Goal: Transaction & Acquisition: Purchase product/service

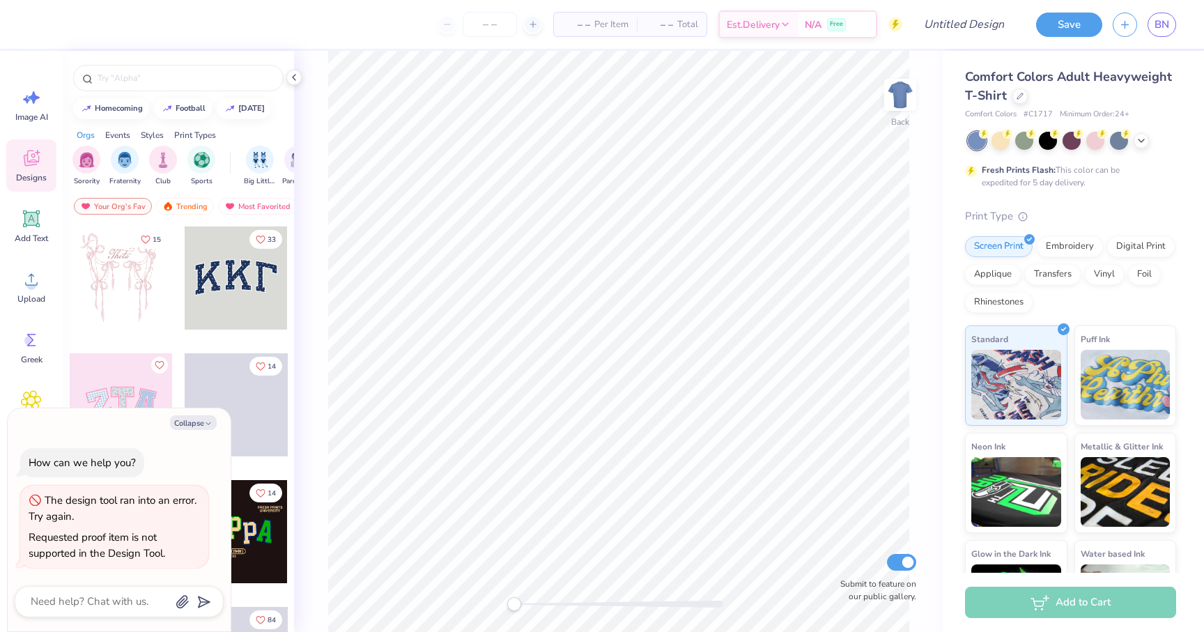
click at [202, 432] on div "Collapse How can we help you? The design tool ran into an error. Try again. Req…" at bounding box center [119, 520] width 223 height 224
click at [202, 426] on button "Collapse" at bounding box center [193, 422] width 47 height 15
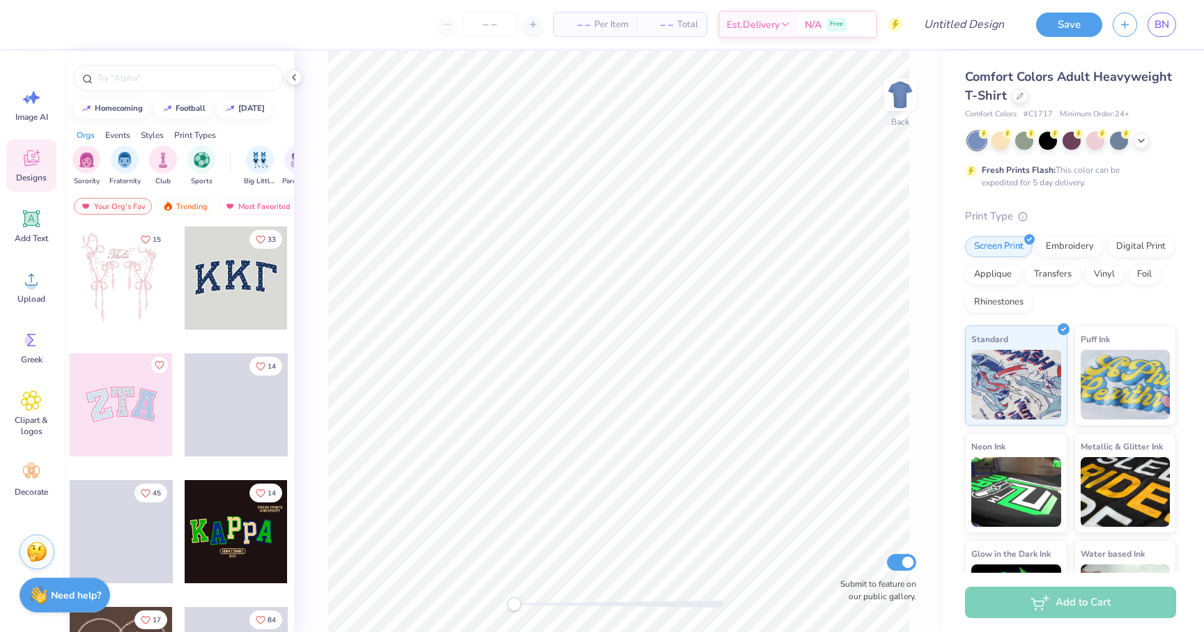
type textarea "x"
click at [904, 565] on input "Submit to feature on our public gallery." at bounding box center [901, 562] width 29 height 17
checkbox input "false"
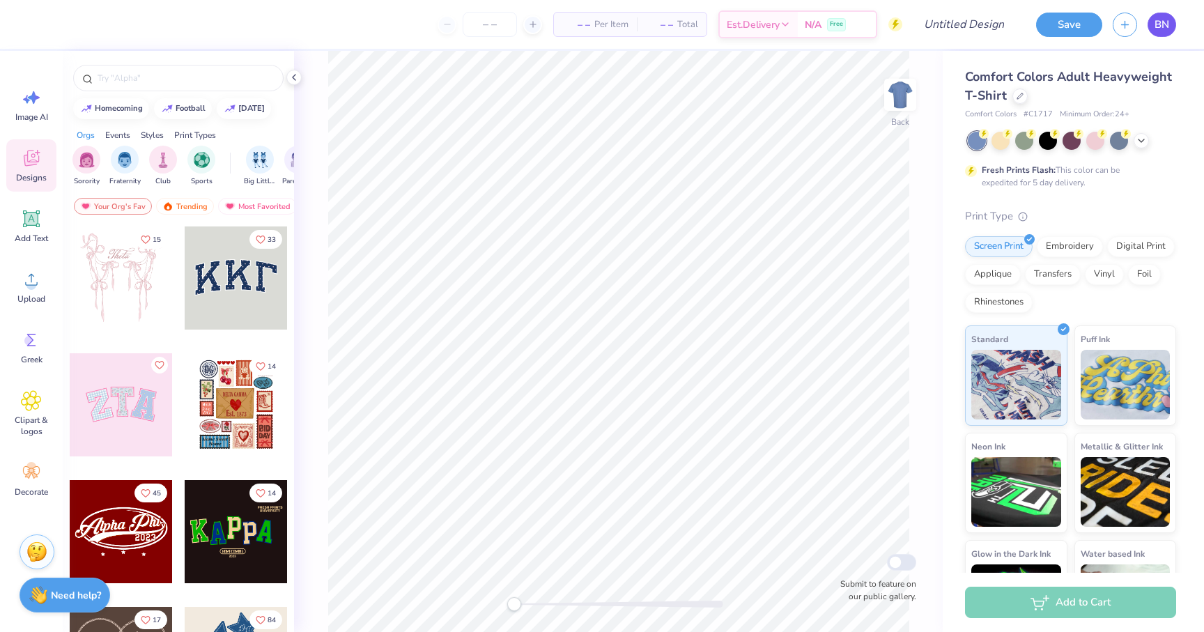
click at [1155, 24] on span "BN" at bounding box center [1162, 25] width 15 height 16
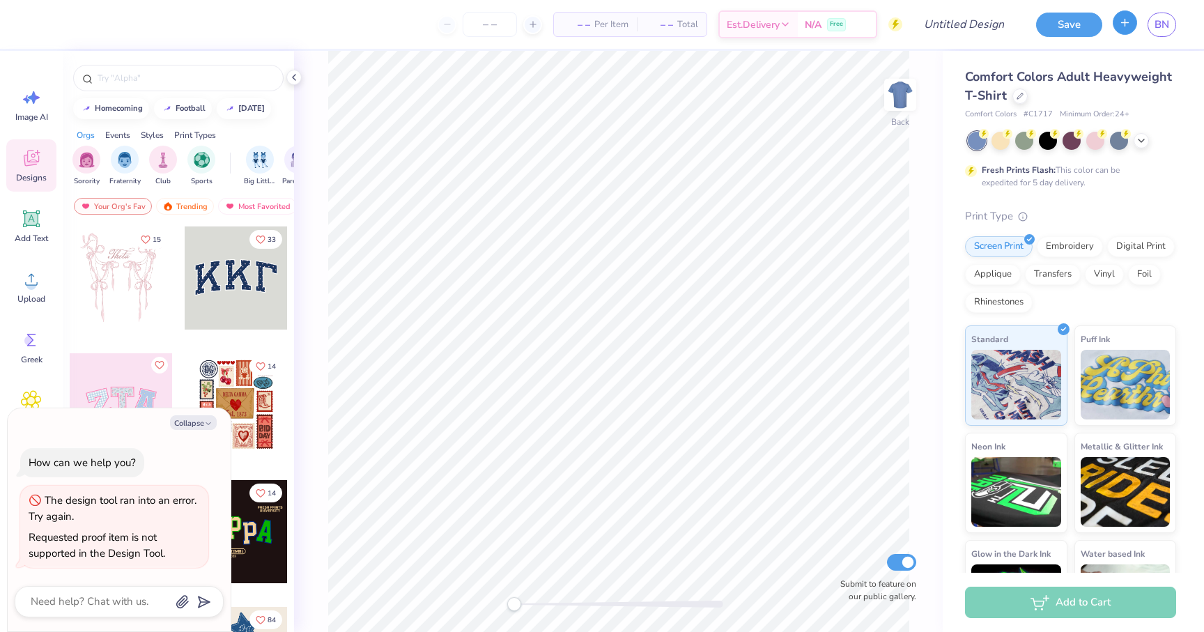
click at [1122, 29] on button "button" at bounding box center [1125, 22] width 24 height 24
click at [1124, 32] on button "button" at bounding box center [1125, 22] width 24 height 24
type textarea "x"
click at [1159, 29] on span "BN" at bounding box center [1162, 25] width 15 height 16
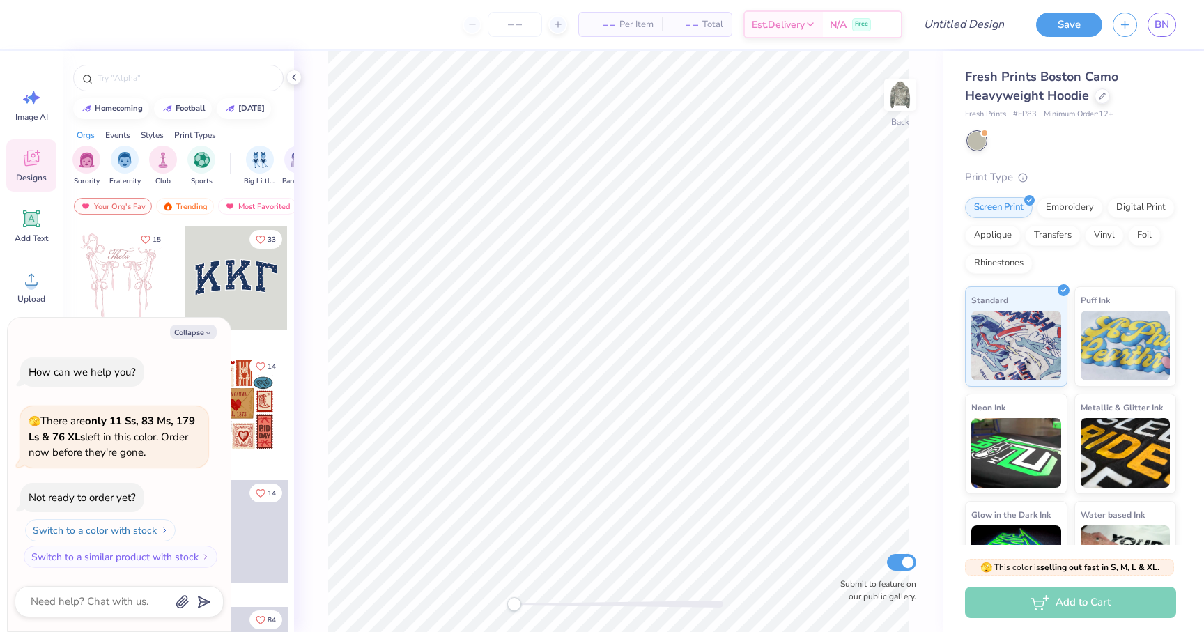
click at [148, 524] on button "Switch to a color with stock" at bounding box center [100, 530] width 151 height 22
type textarea "x"
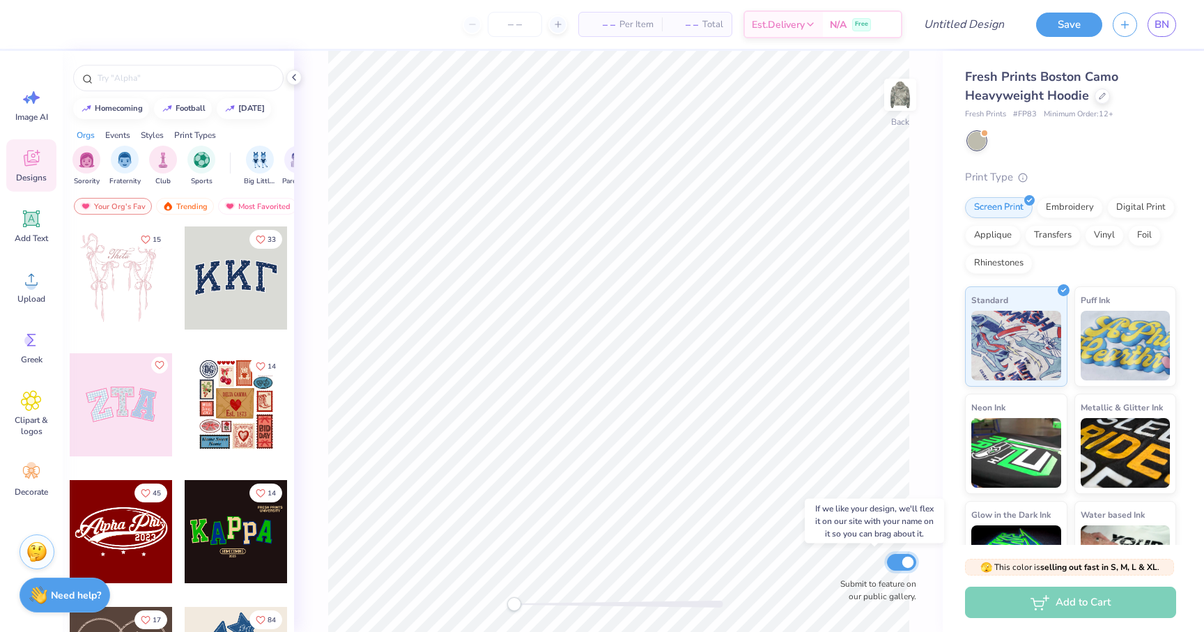
click at [907, 565] on input "Submit to feature on our public gallery." at bounding box center [901, 562] width 29 height 17
checkbox input "false"
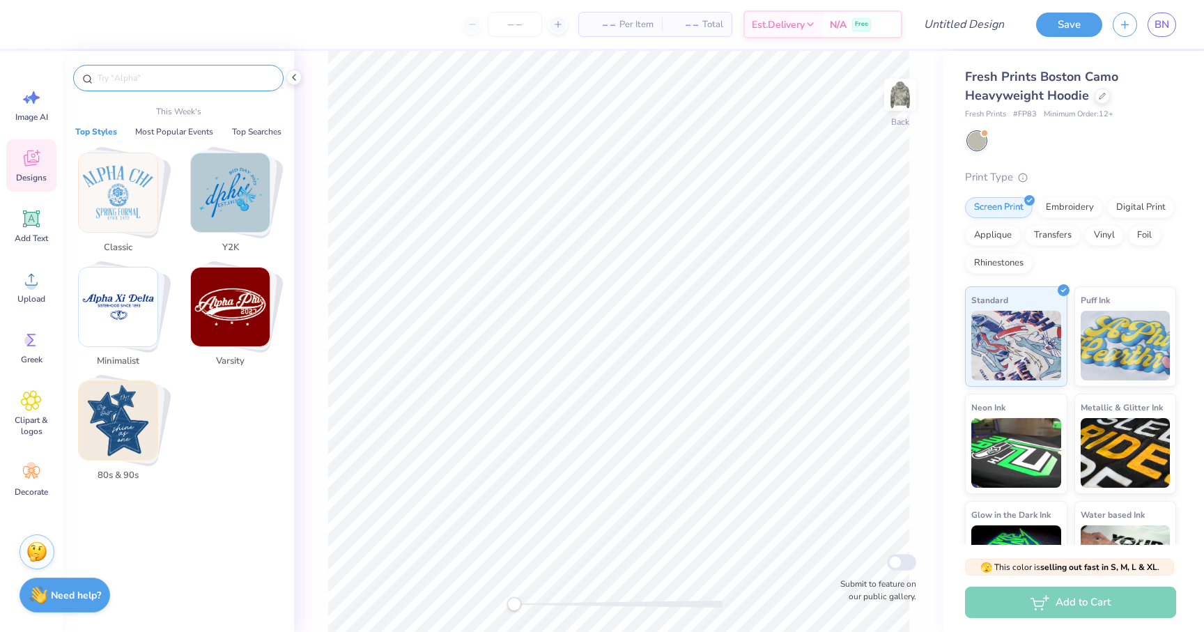
click at [156, 76] on input "text" at bounding box center [185, 78] width 178 height 14
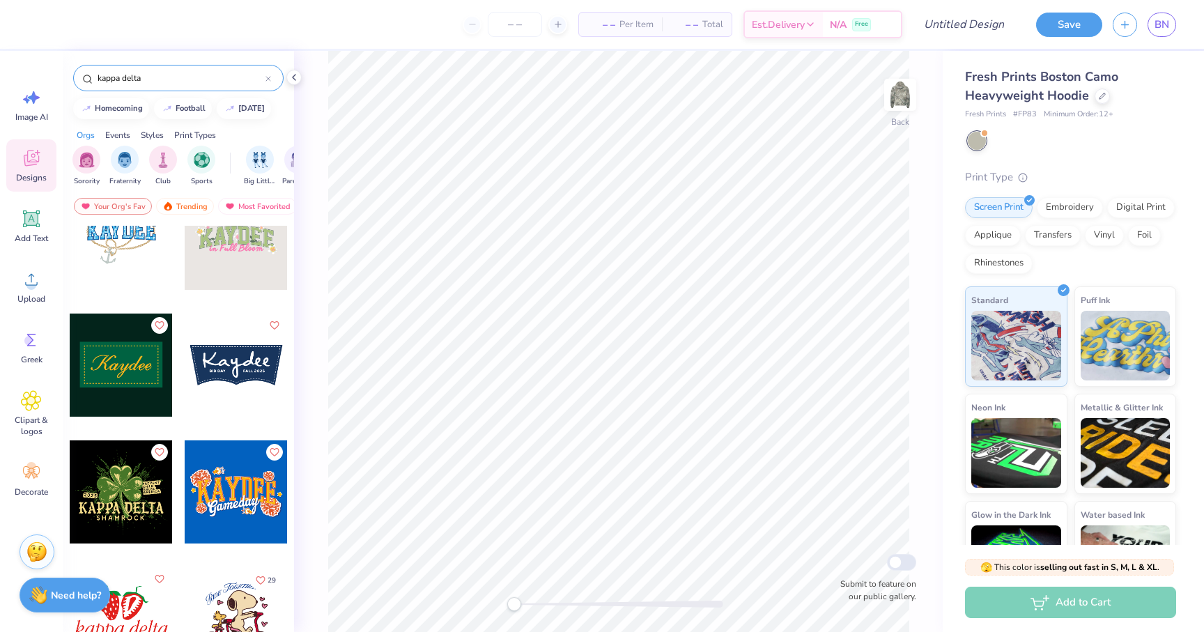
scroll to position [802, 0]
type input "kappa delta"
click at [137, 378] on div at bounding box center [121, 364] width 103 height 103
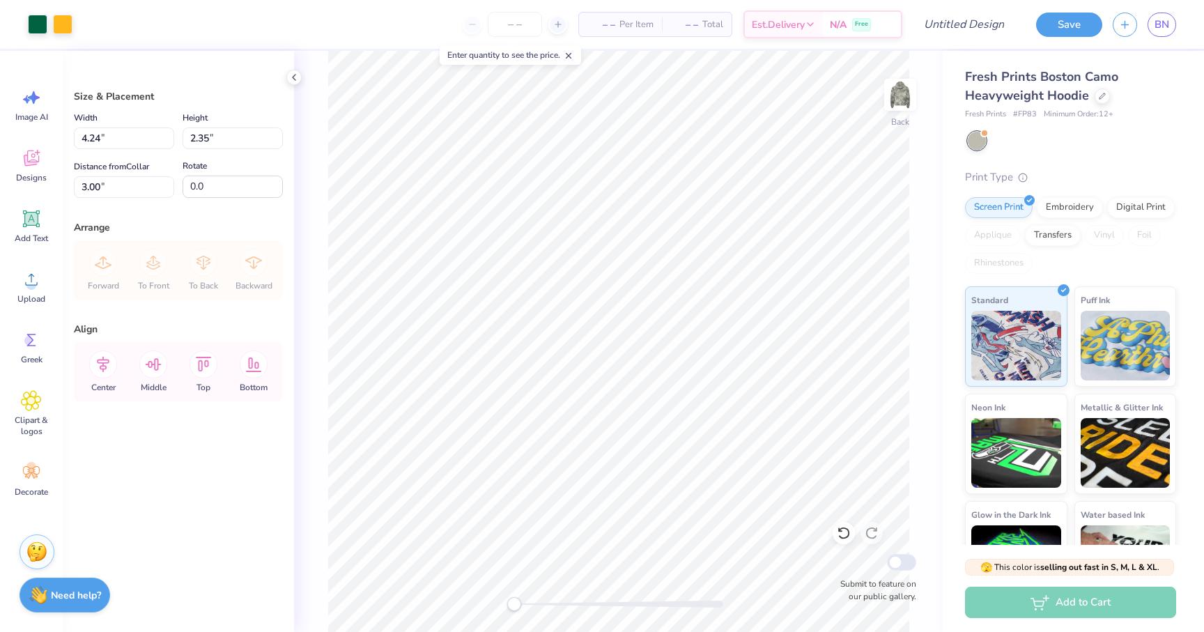
type input "4.59"
type input "2.54"
type input "0.65"
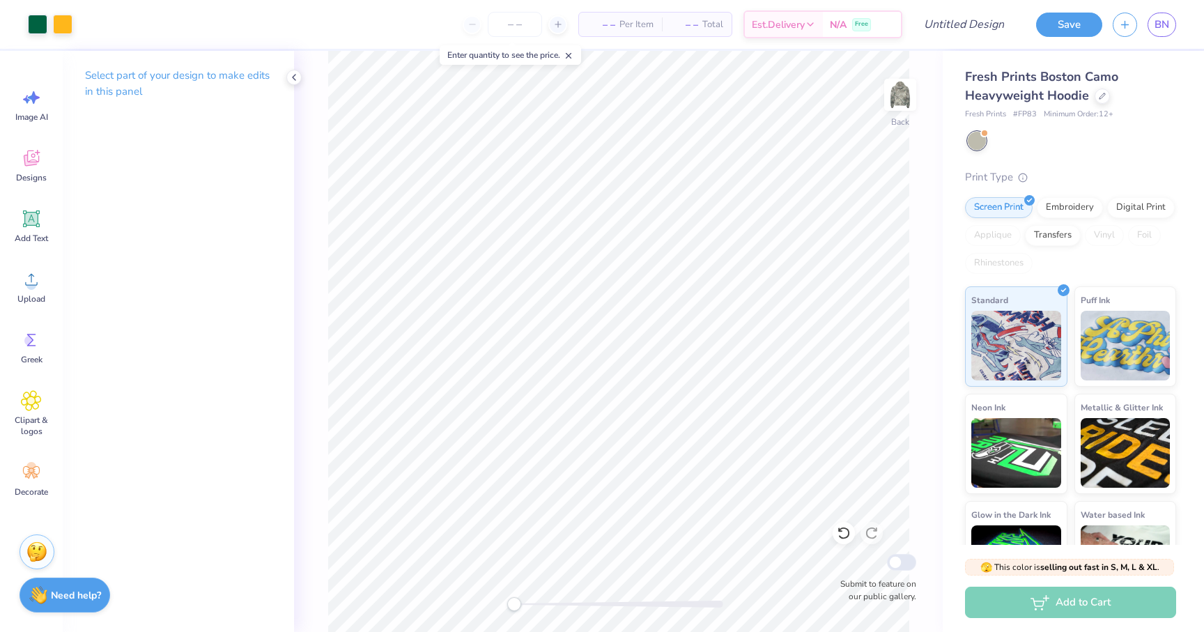
click at [211, 282] on div "Select part of your design to make edits in this panel" at bounding box center [178, 341] width 231 height 581
click at [293, 82] on icon at bounding box center [294, 77] width 11 height 11
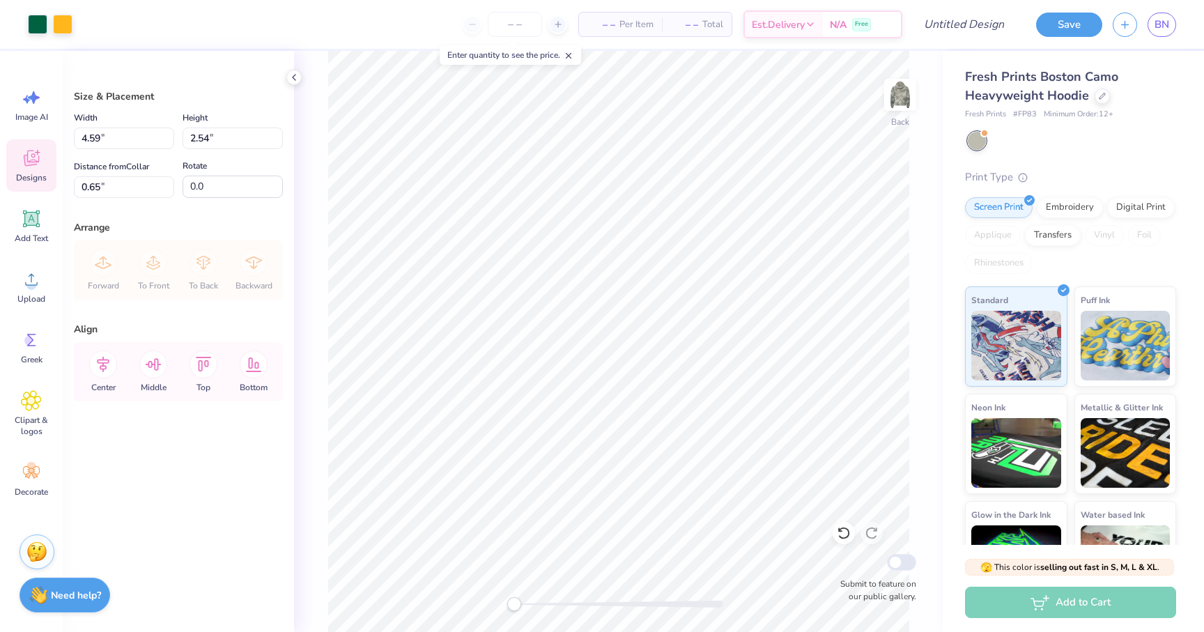
click at [26, 168] on icon at bounding box center [31, 158] width 21 height 21
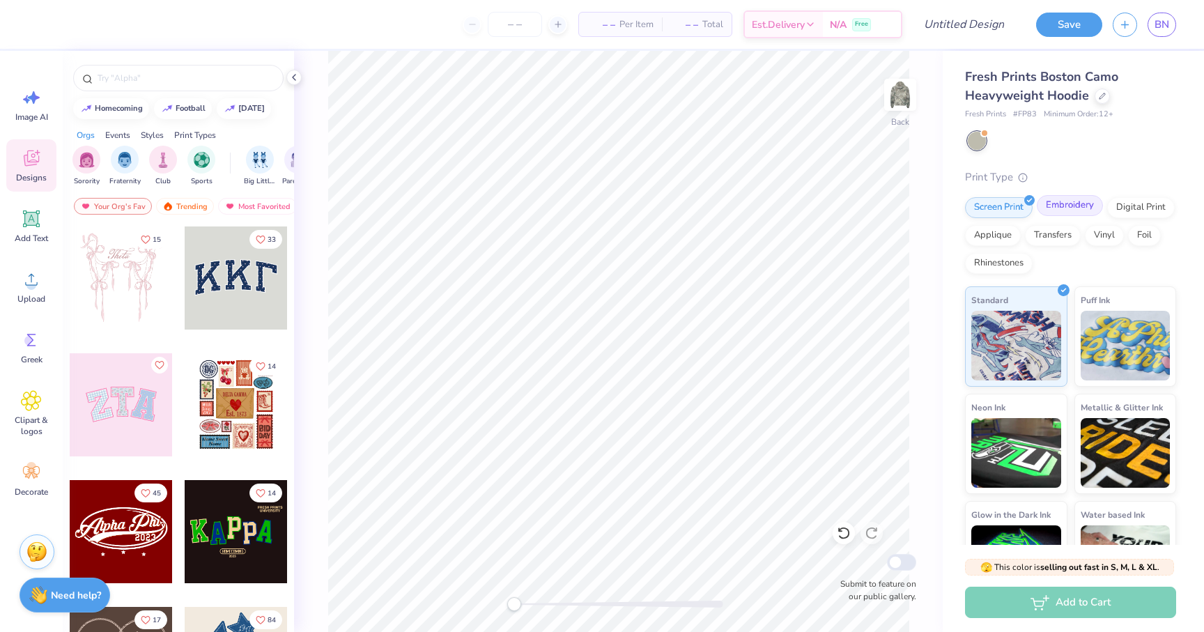
click at [1076, 206] on div "Embroidery" at bounding box center [1070, 205] width 66 height 21
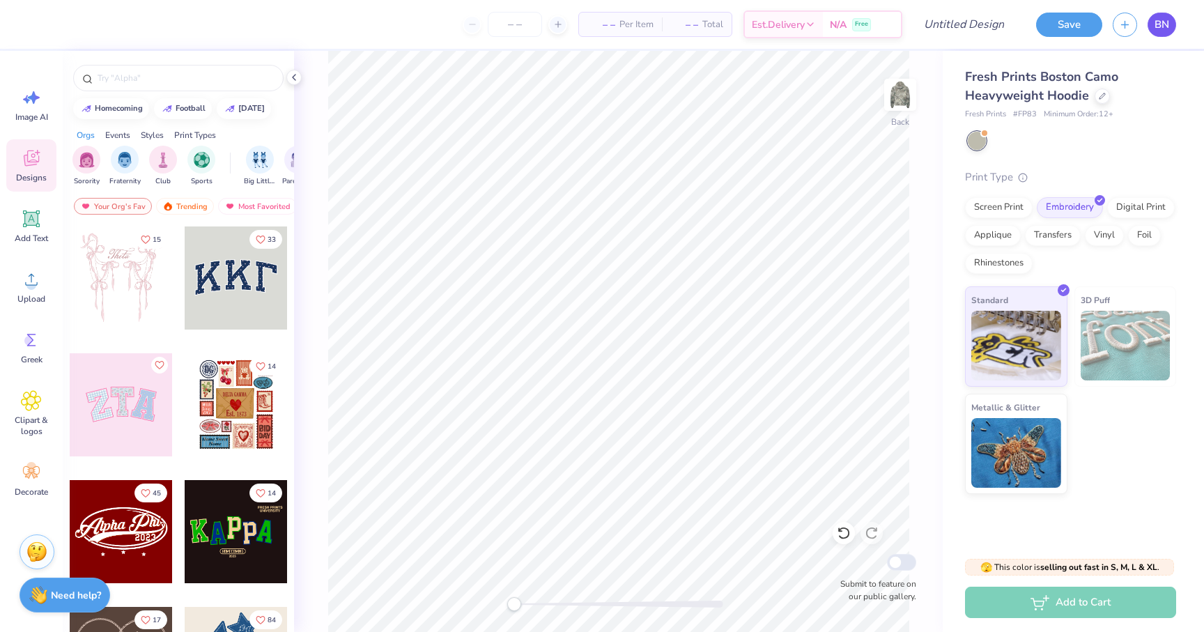
click at [1165, 24] on span "BN" at bounding box center [1162, 25] width 15 height 16
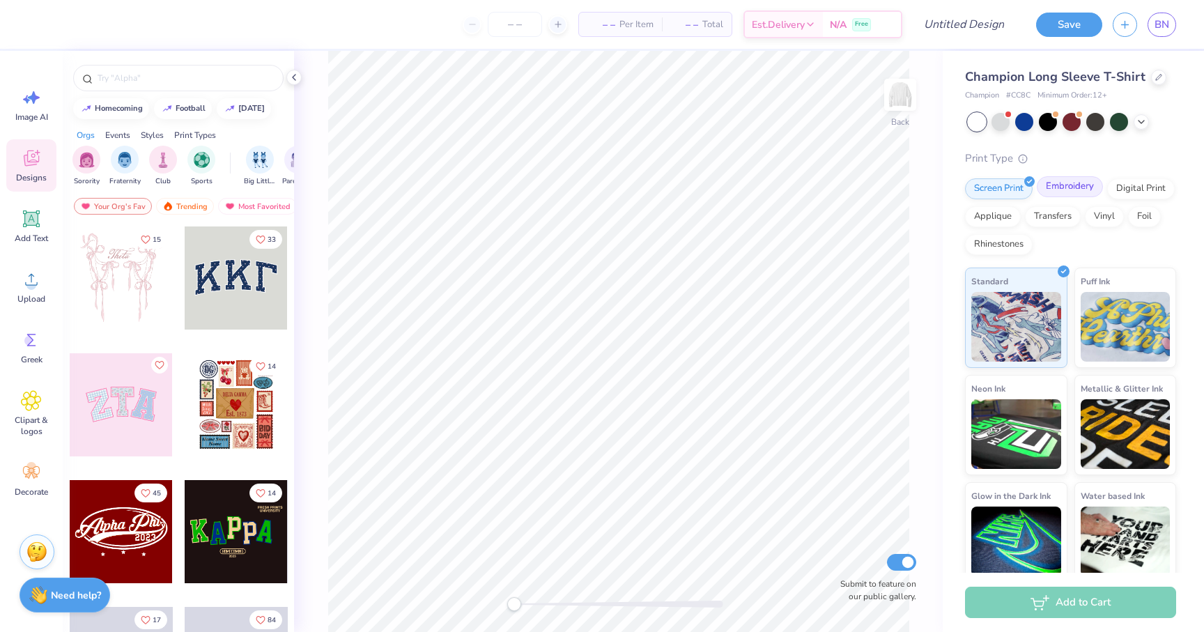
click at [1085, 188] on div "Embroidery" at bounding box center [1070, 186] width 66 height 21
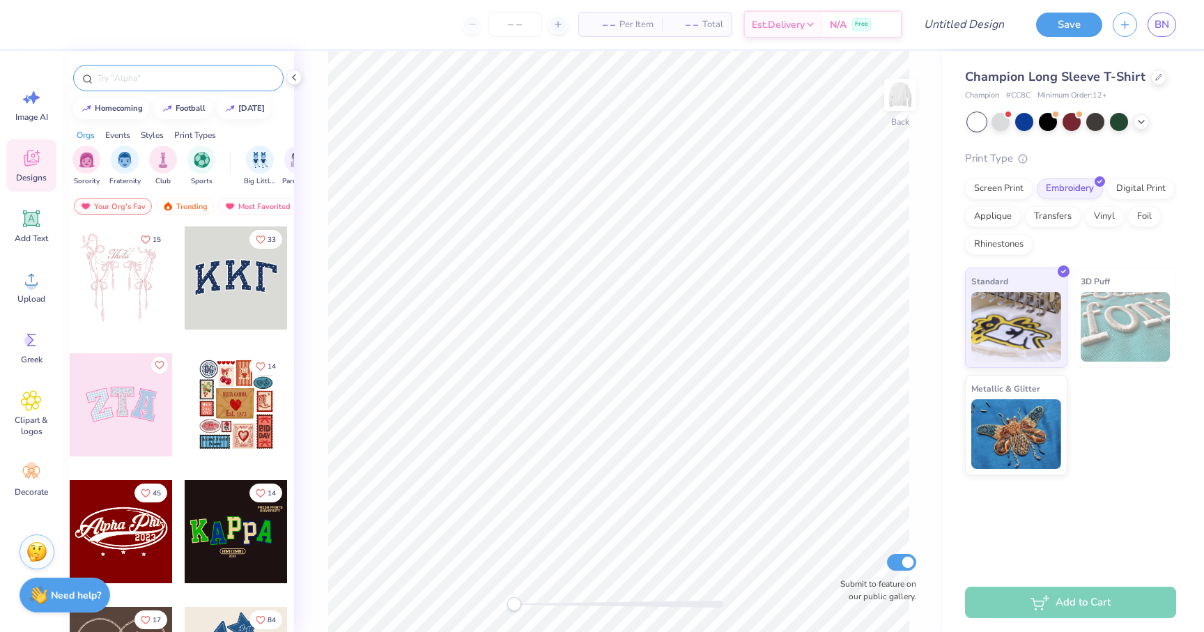
click at [239, 85] on div at bounding box center [178, 78] width 211 height 26
click at [168, 77] on input "text" at bounding box center [185, 78] width 178 height 14
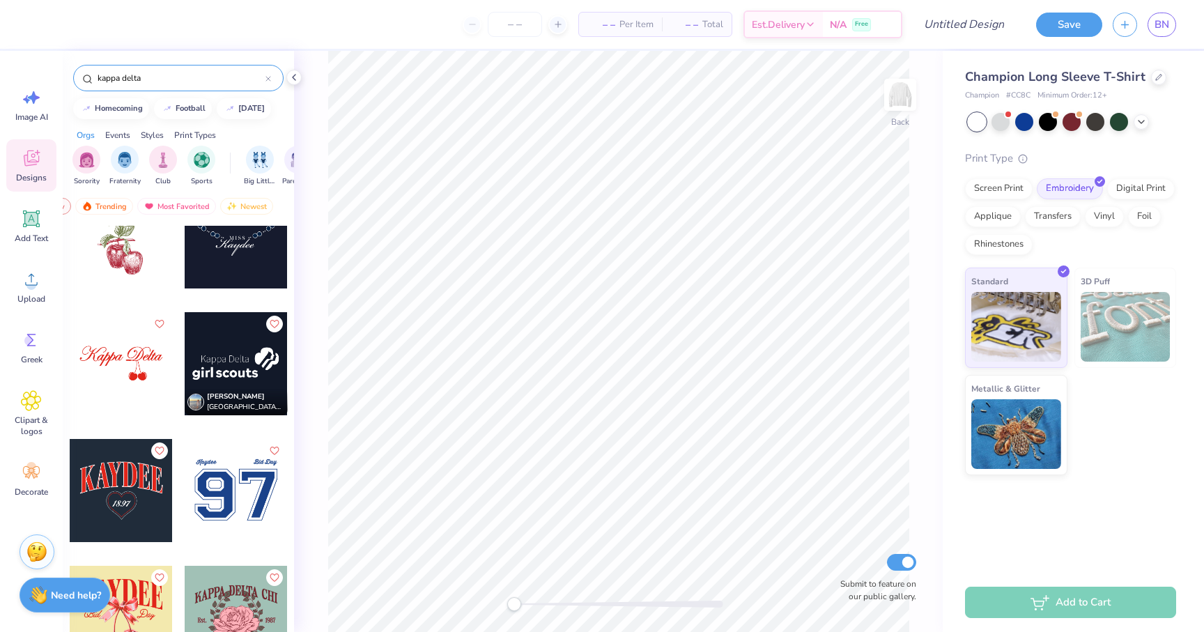
scroll to position [3086, 0]
type input "kappa delta"
click at [276, 325] on icon "Like" at bounding box center [274, 322] width 10 height 10
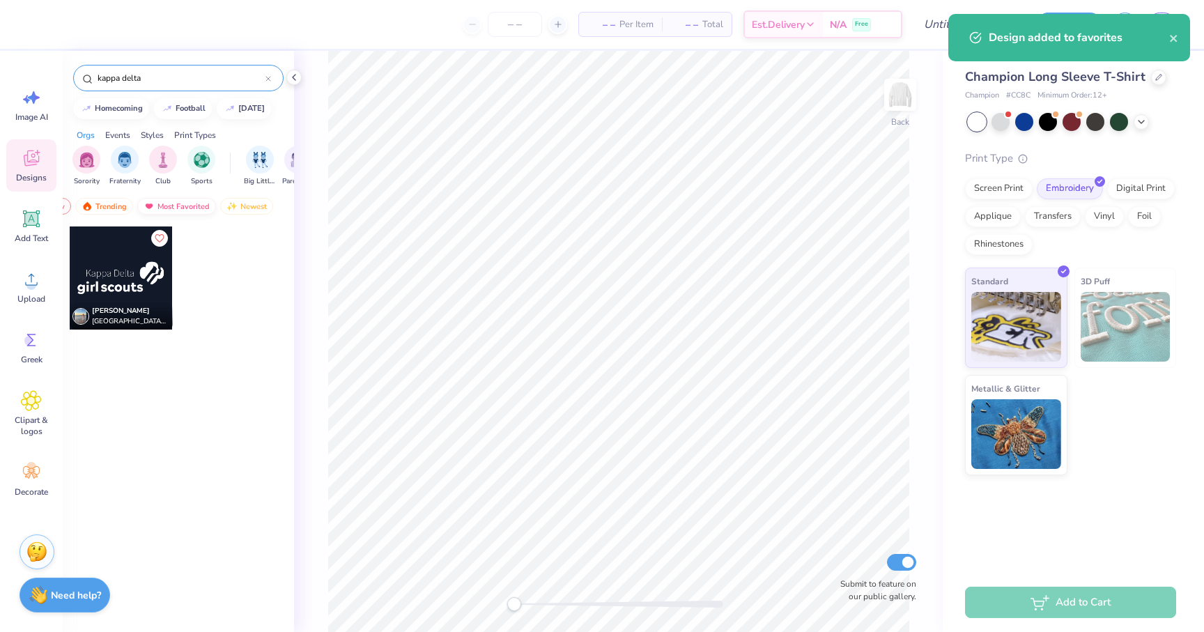
scroll to position [0, 0]
click at [160, 239] on icon "Like" at bounding box center [159, 237] width 8 height 8
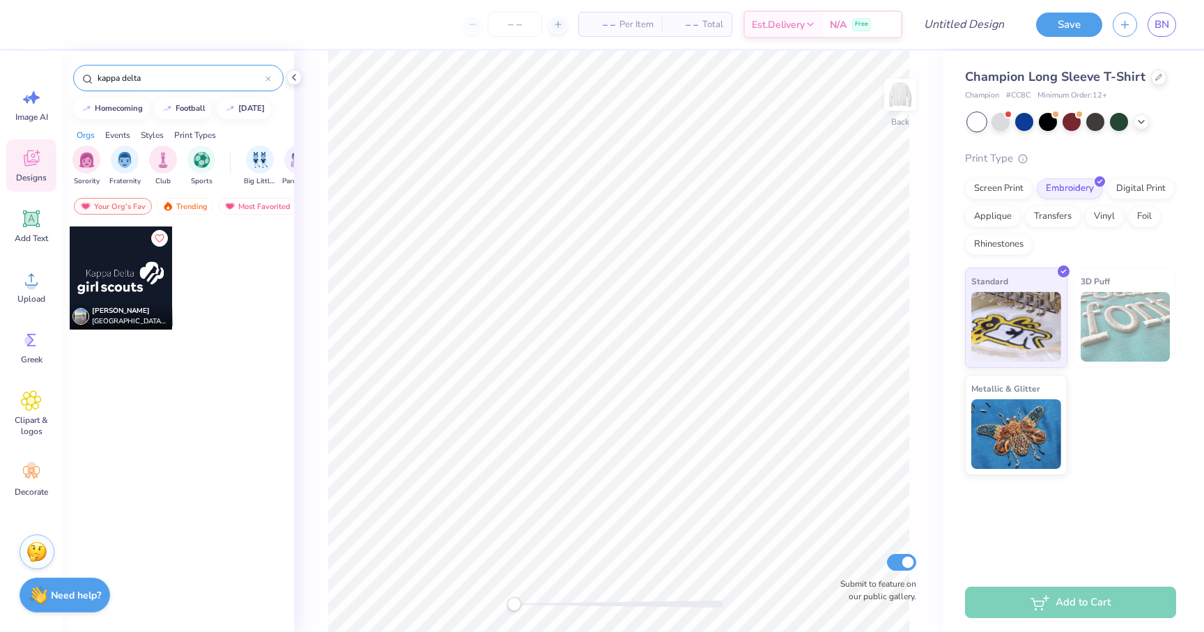
click at [155, 83] on input "kappa delta" at bounding box center [180, 78] width 169 height 14
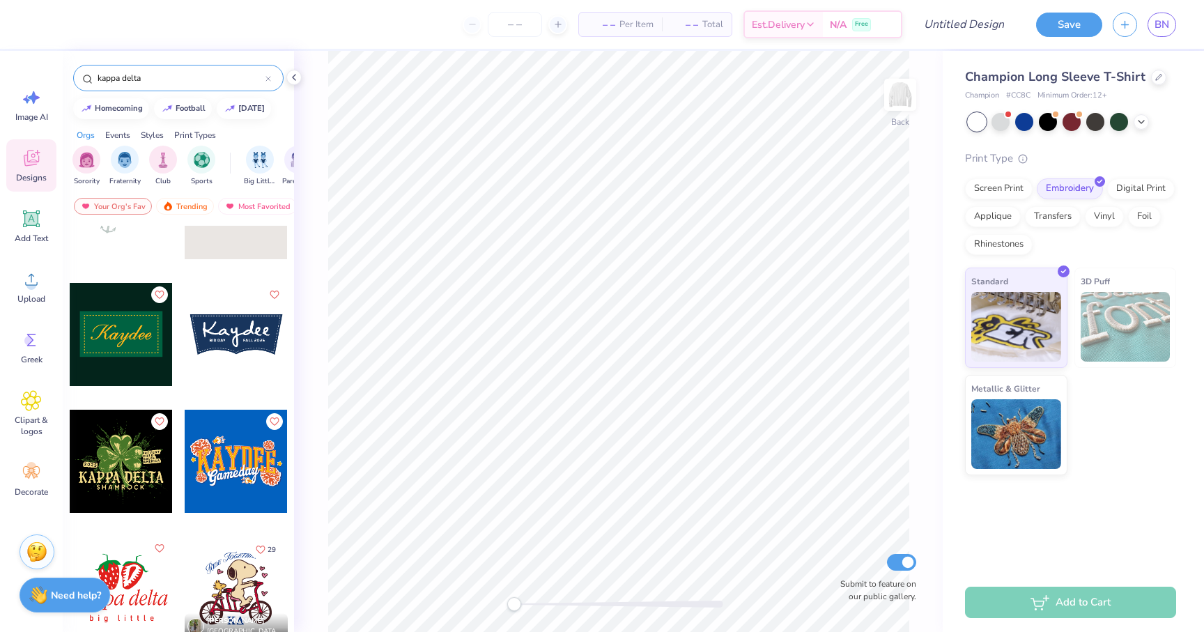
scroll to position [840, 0]
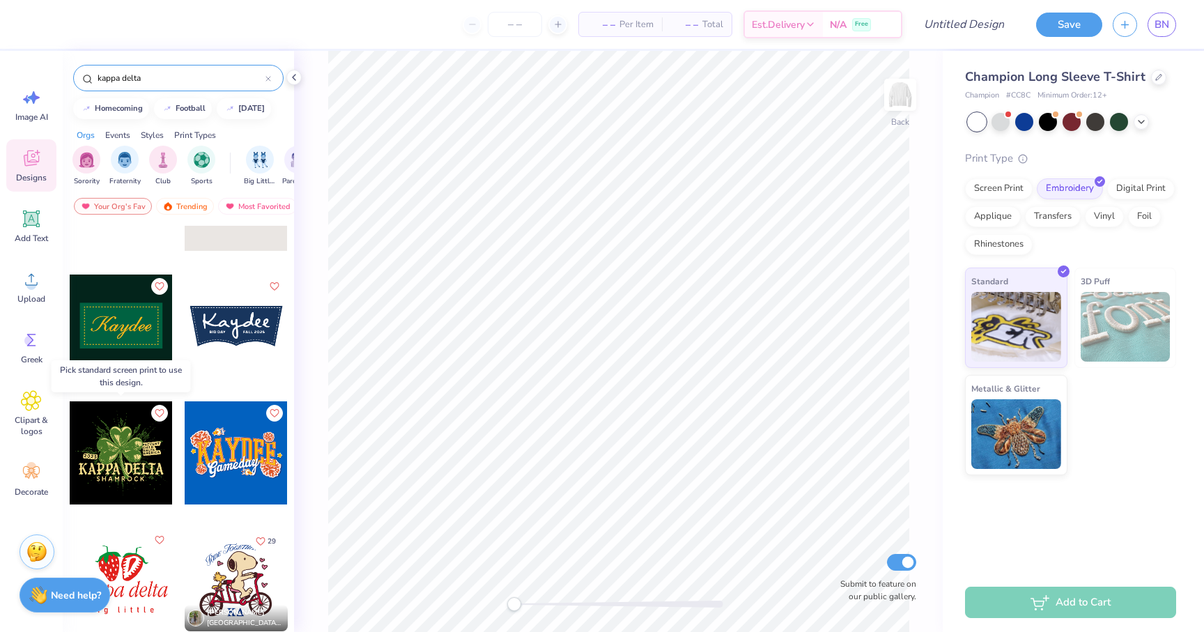
click at [126, 468] on div at bounding box center [121, 452] width 103 height 103
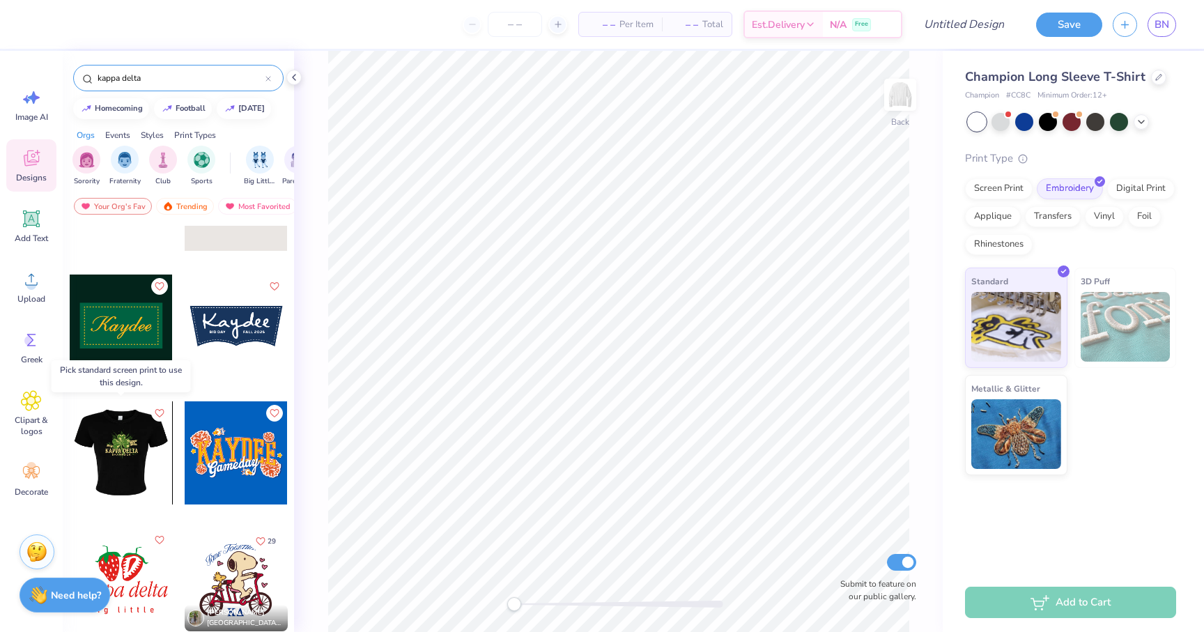
click at [126, 467] on div at bounding box center [120, 452] width 103 height 103
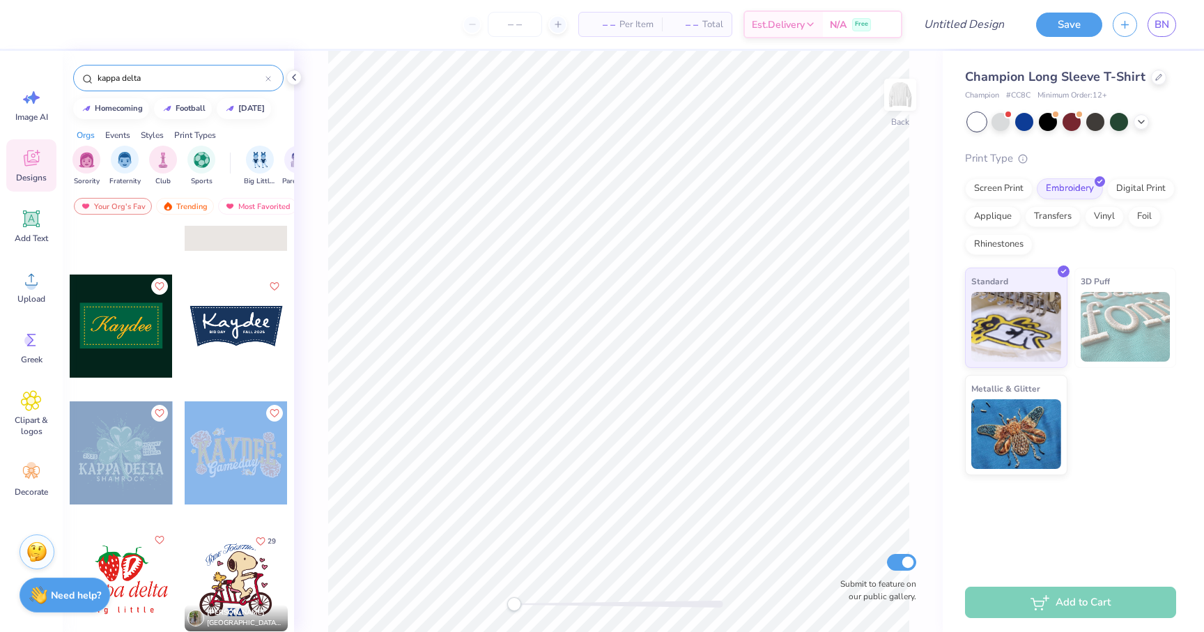
drag, startPoint x: 126, startPoint y: 466, endPoint x: 239, endPoint y: 445, distance: 115.0
click at [139, 452] on div at bounding box center [121, 452] width 103 height 103
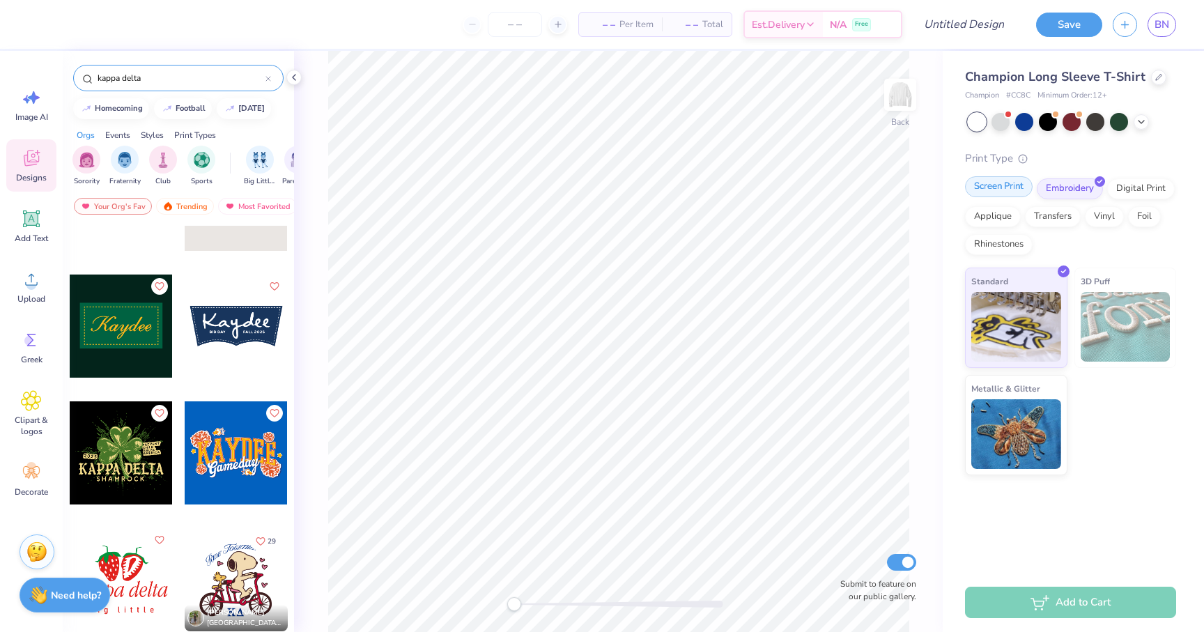
click at [1007, 187] on div "Screen Print" at bounding box center [999, 186] width 68 height 21
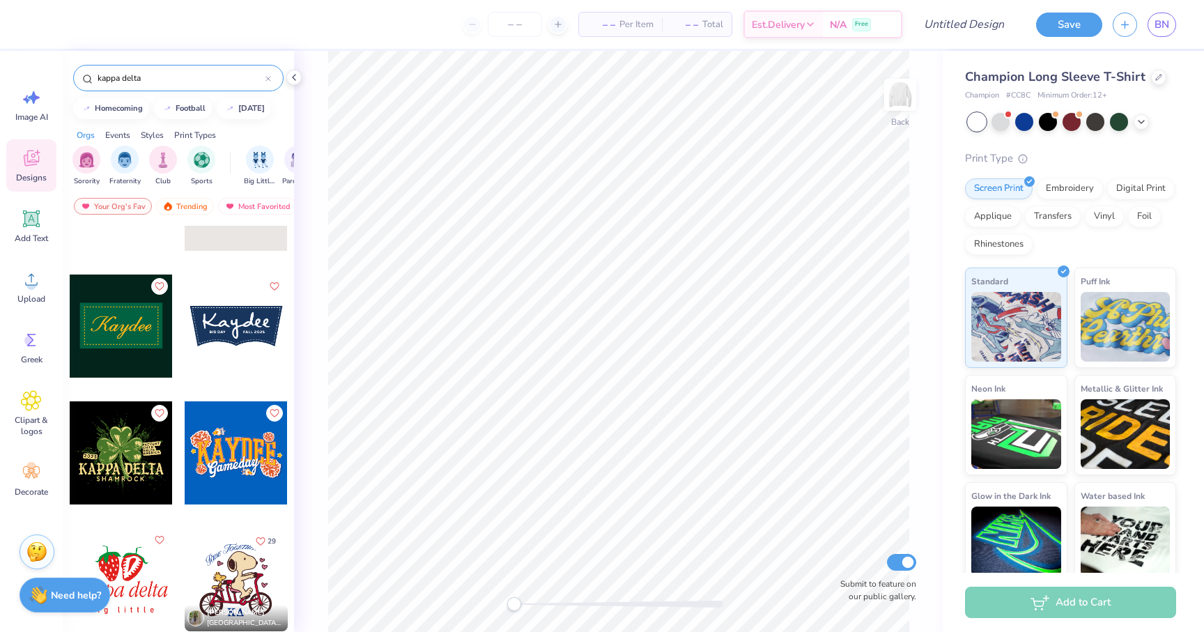
click at [140, 459] on div at bounding box center [121, 452] width 103 height 103
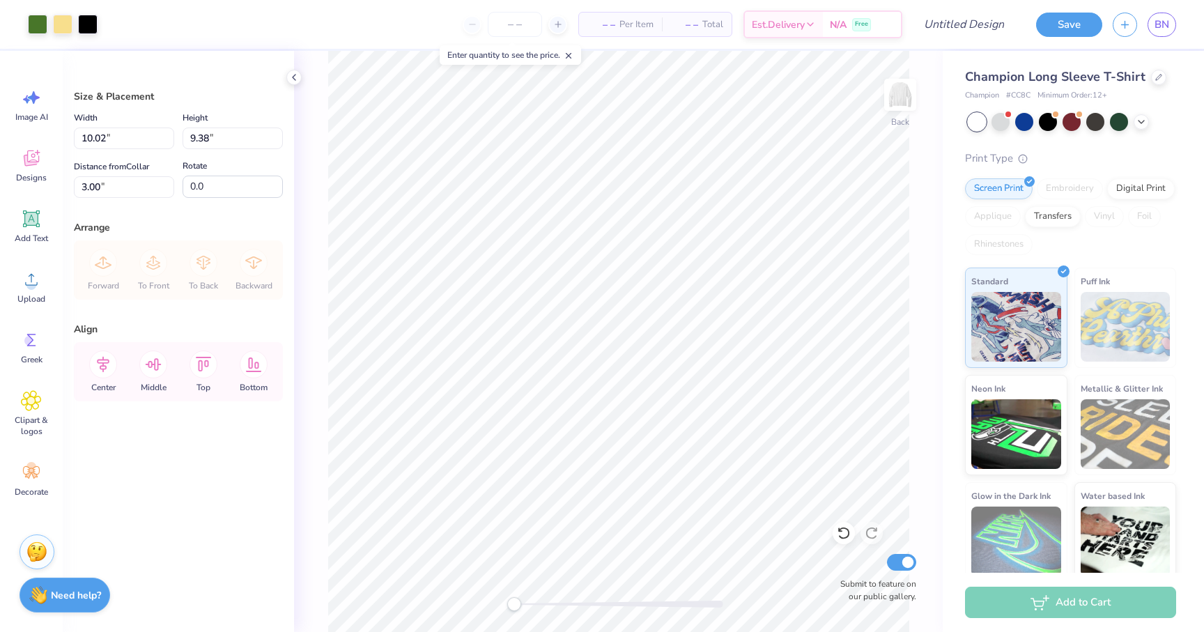
type input "10.86"
type input "10.16"
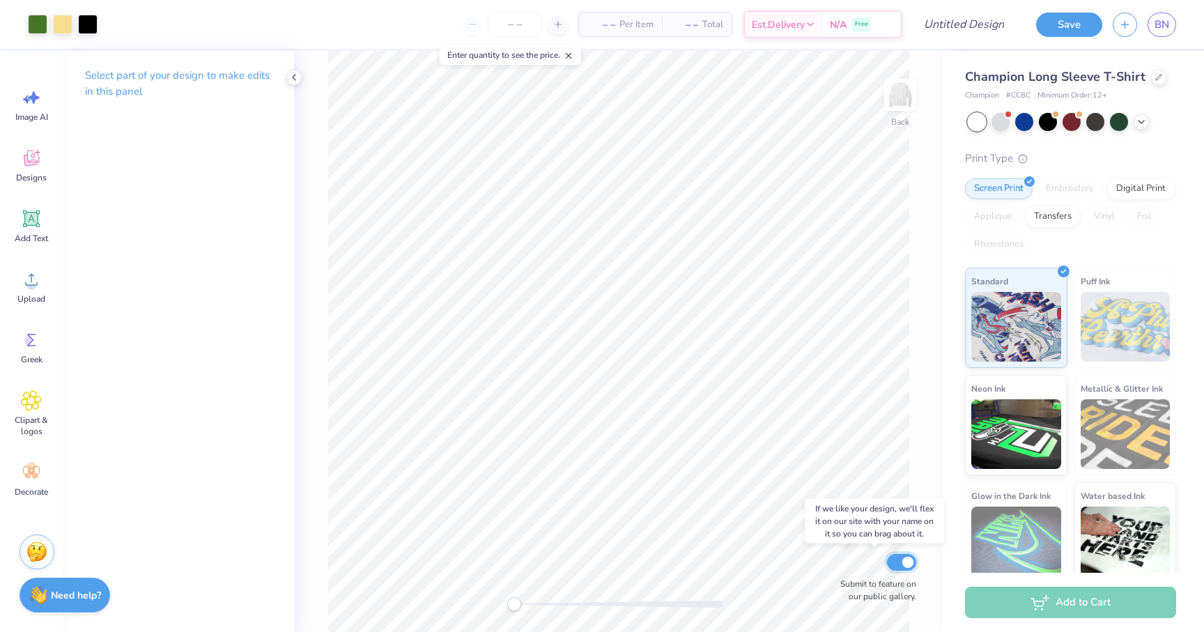
click at [905, 566] on input "Submit to feature on our public gallery." at bounding box center [901, 562] width 29 height 17
checkbox input "false"
click at [1116, 121] on div at bounding box center [1119, 121] width 18 height 18
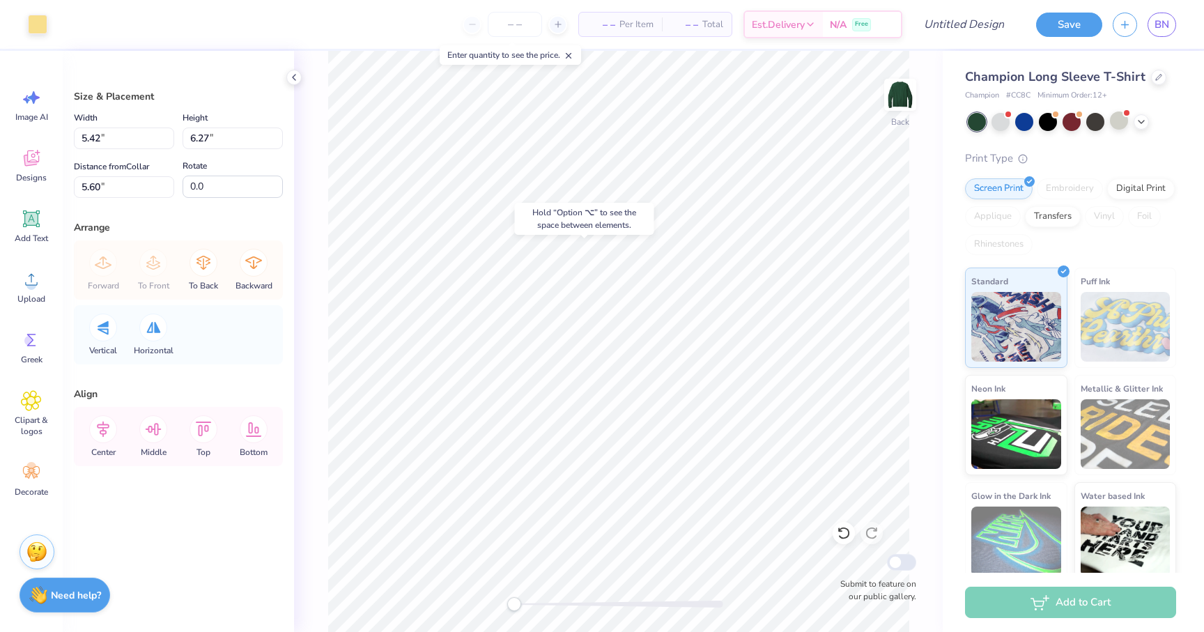
type input "5.57"
type input "6.41"
type input "5.53"
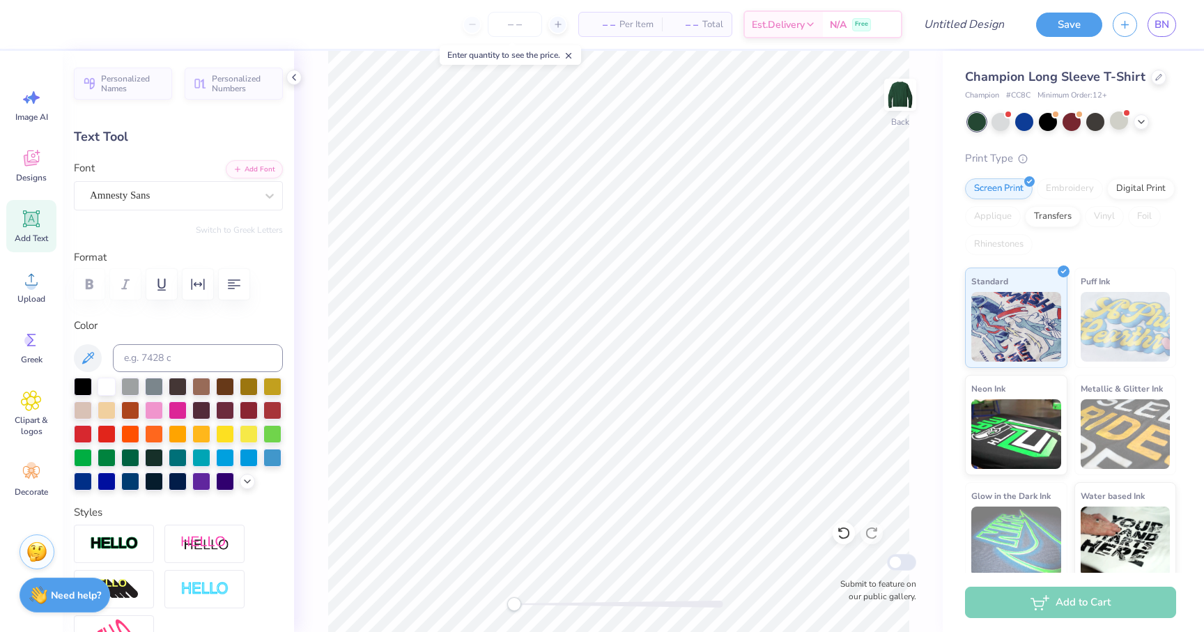
type input "0.0"
type input "8.74"
type input "0.0"
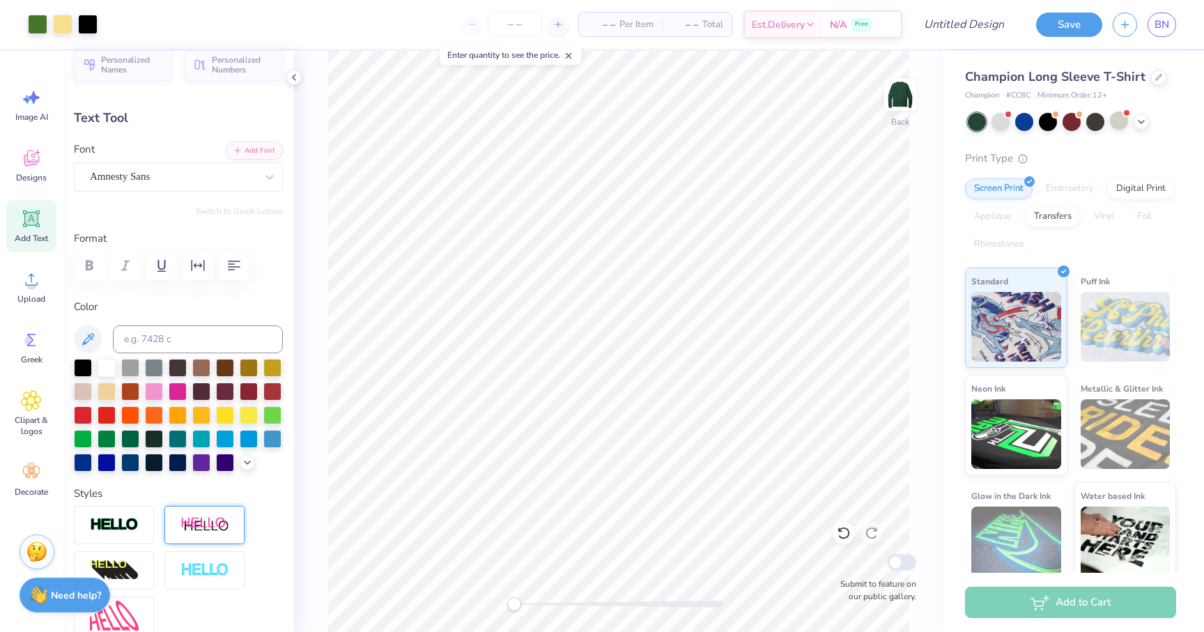
scroll to position [0, 0]
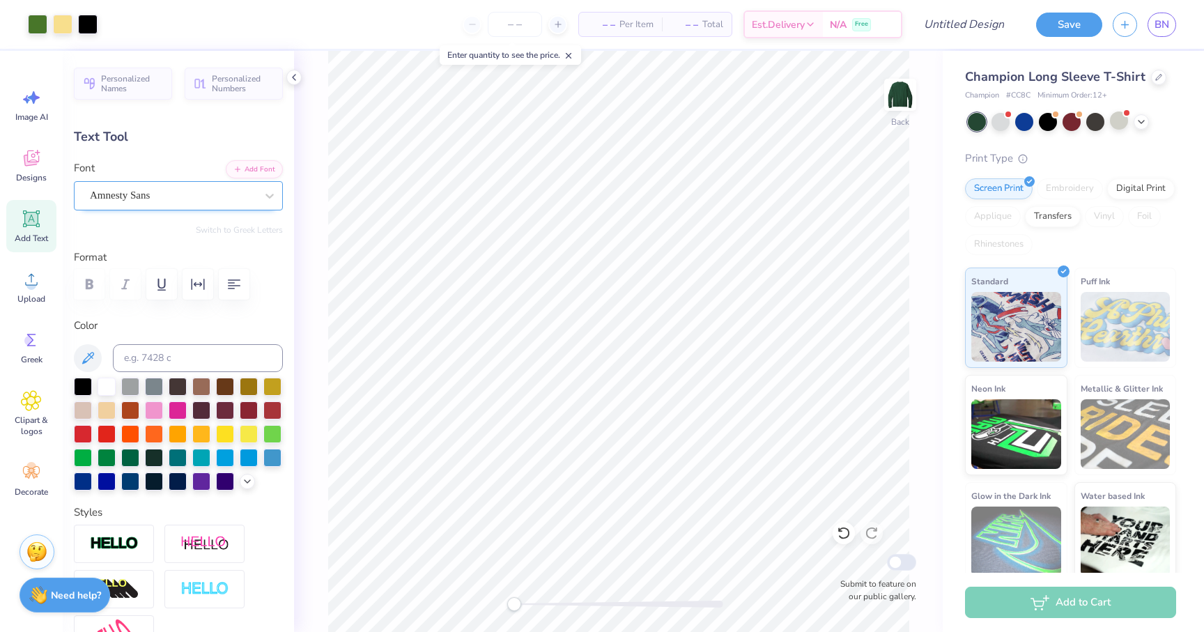
click at [254, 196] on div "Amnesty Sans" at bounding box center [173, 196] width 169 height 22
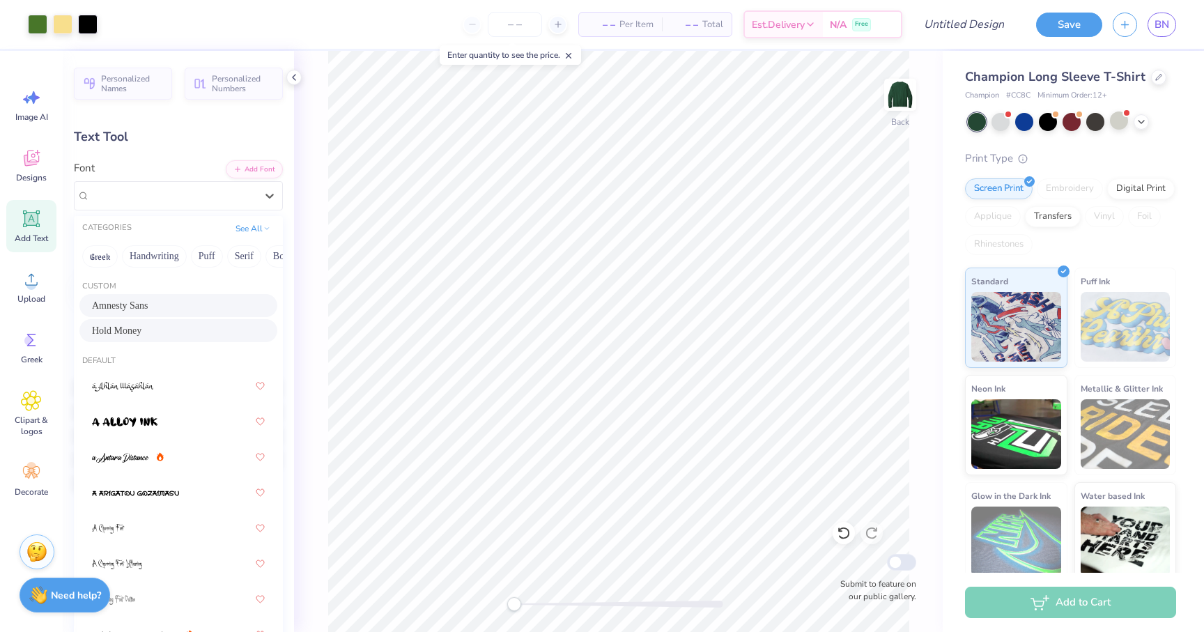
click at [192, 339] on div "Hold Money" at bounding box center [178, 330] width 198 height 23
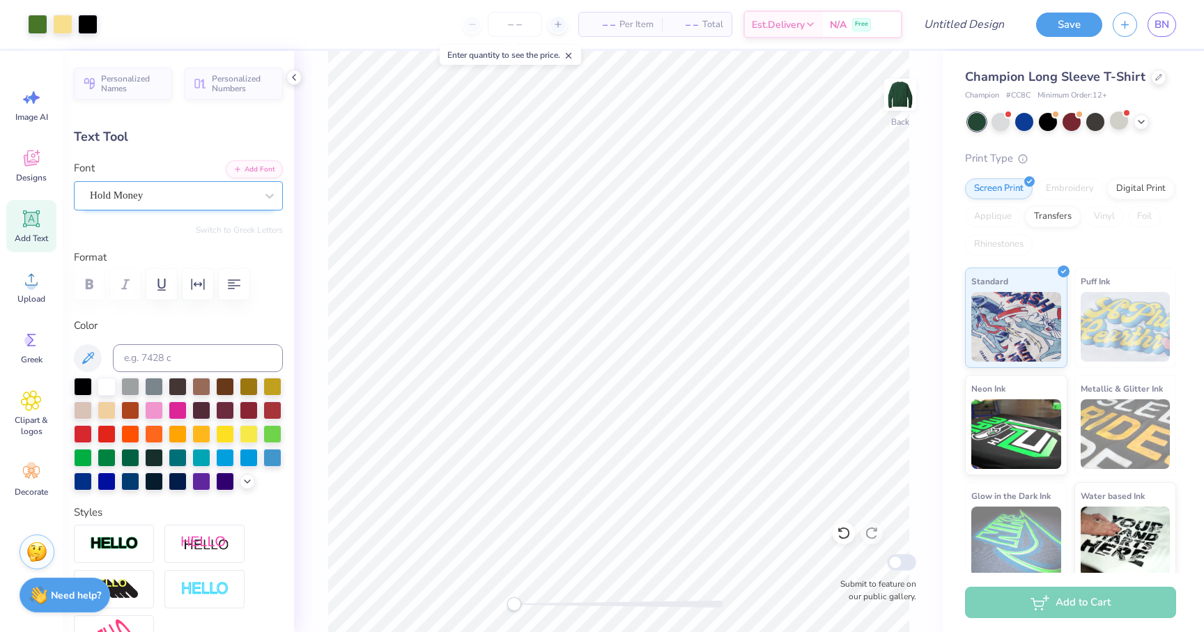
click at [240, 197] on div "Hold Money" at bounding box center [173, 196] width 169 height 22
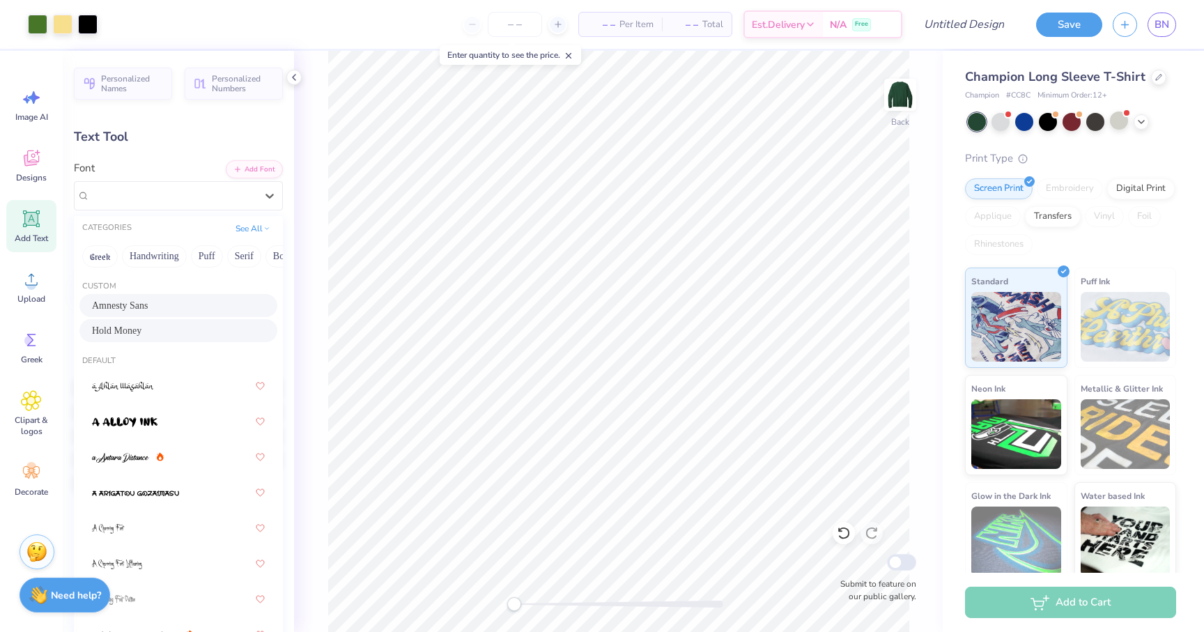
click at [202, 301] on div "Amnesty Sans" at bounding box center [178, 305] width 173 height 15
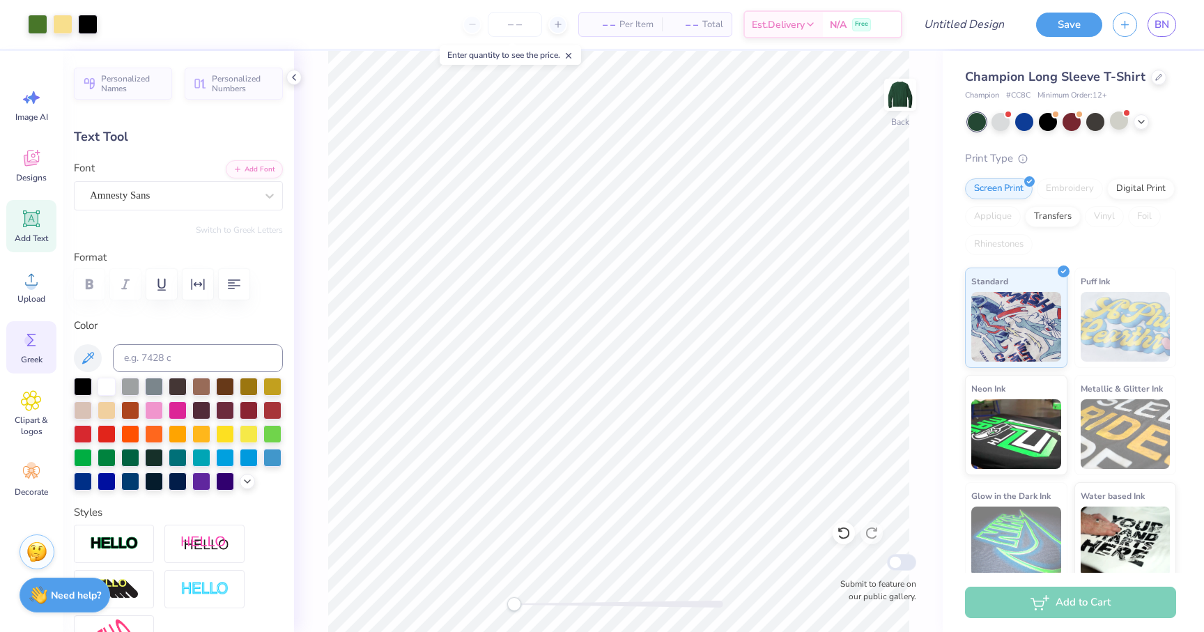
click at [29, 348] on icon at bounding box center [31, 340] width 21 height 21
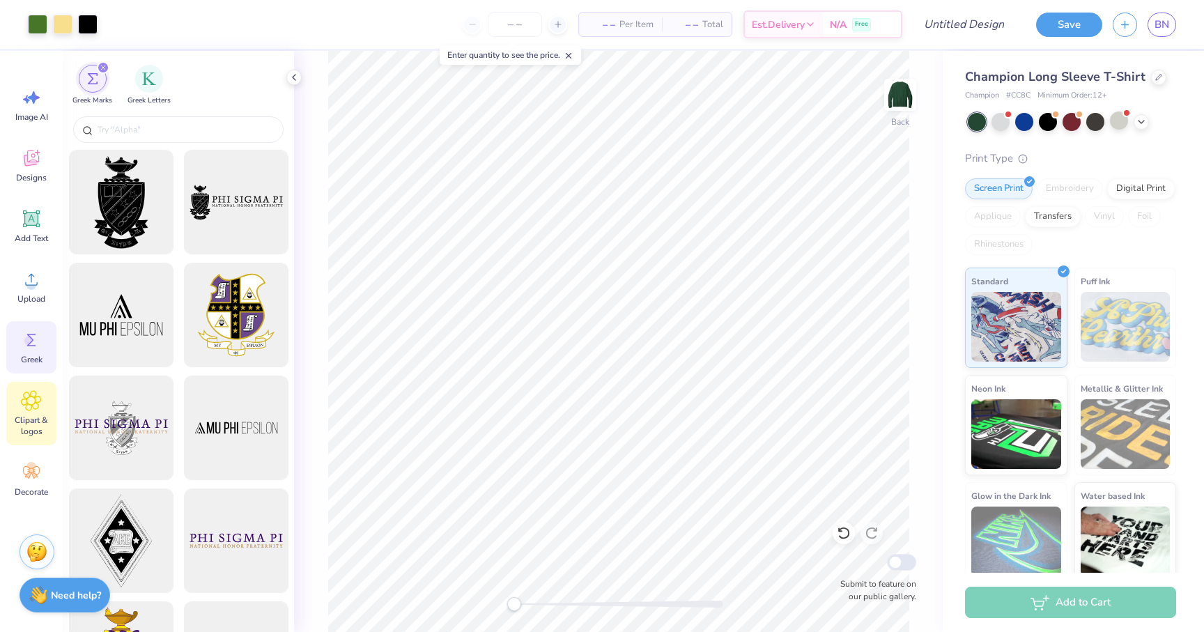
click at [27, 408] on icon at bounding box center [31, 400] width 20 height 21
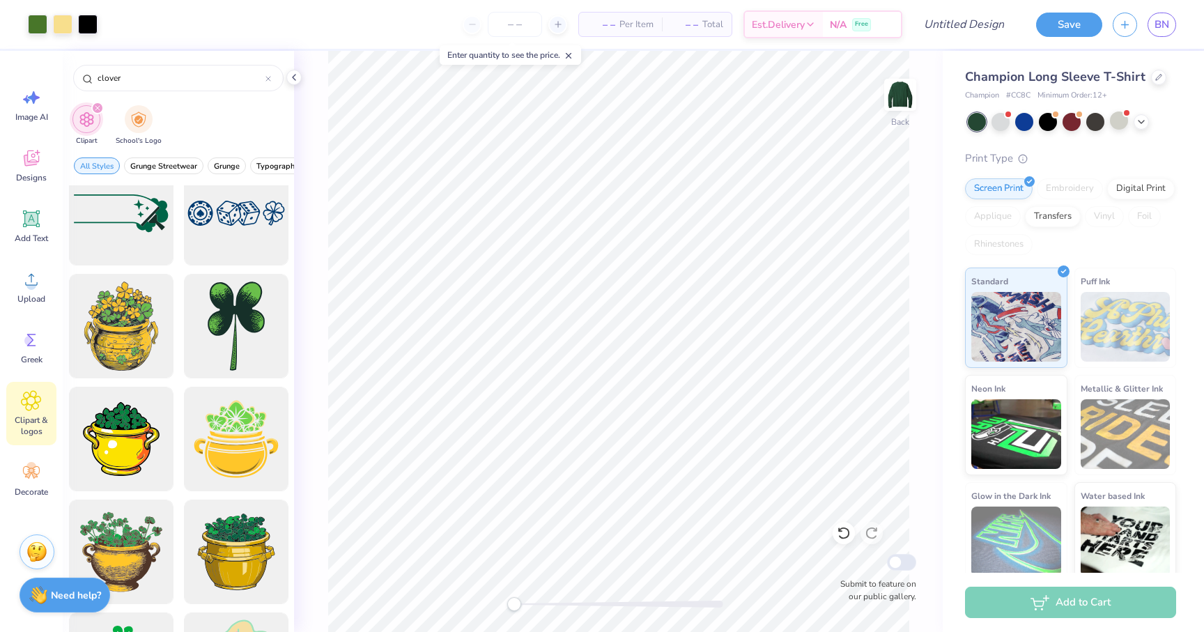
scroll to position [357, 0]
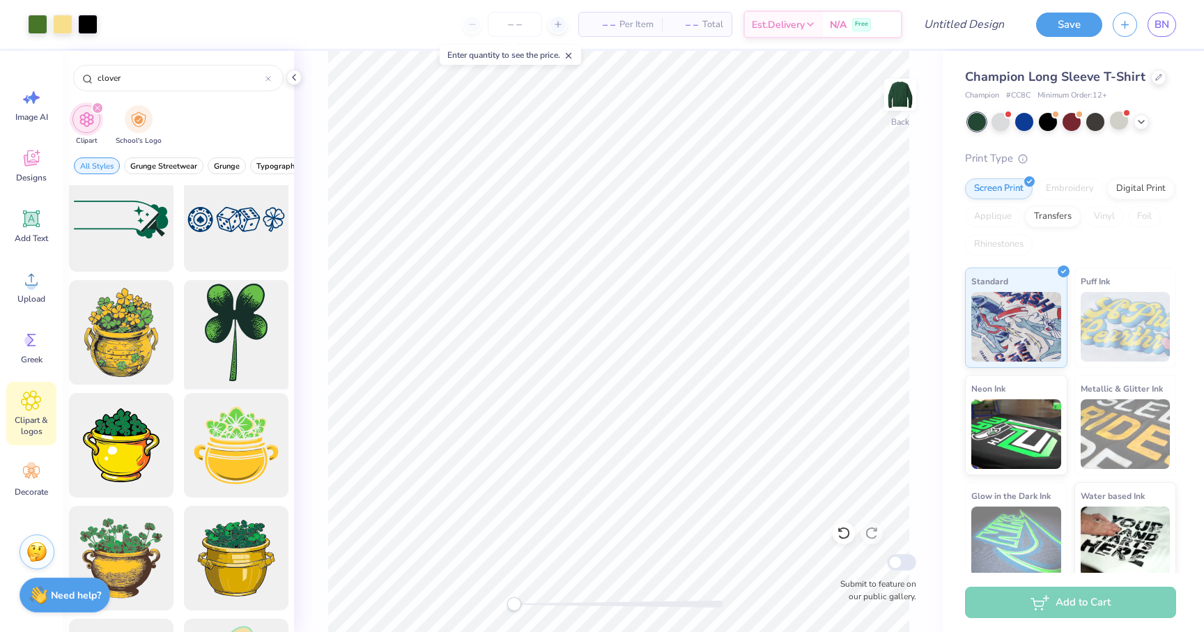
type input "clover"
click at [245, 326] on div at bounding box center [235, 332] width 115 height 115
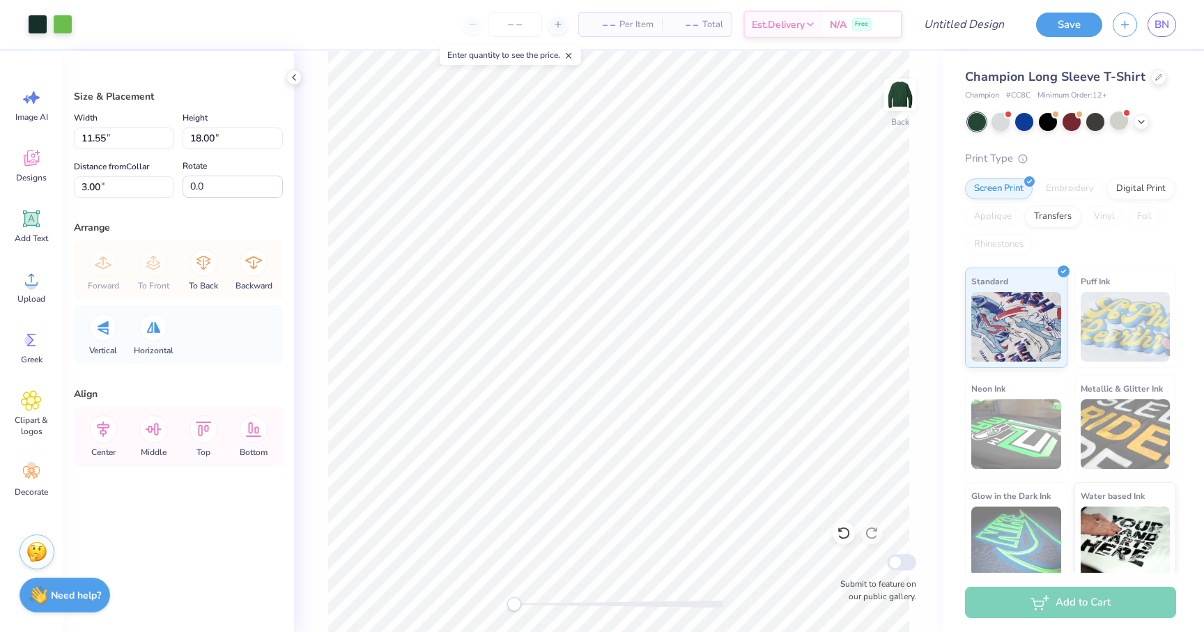
type input "6.10"
type input "9.51"
type input "11.49"
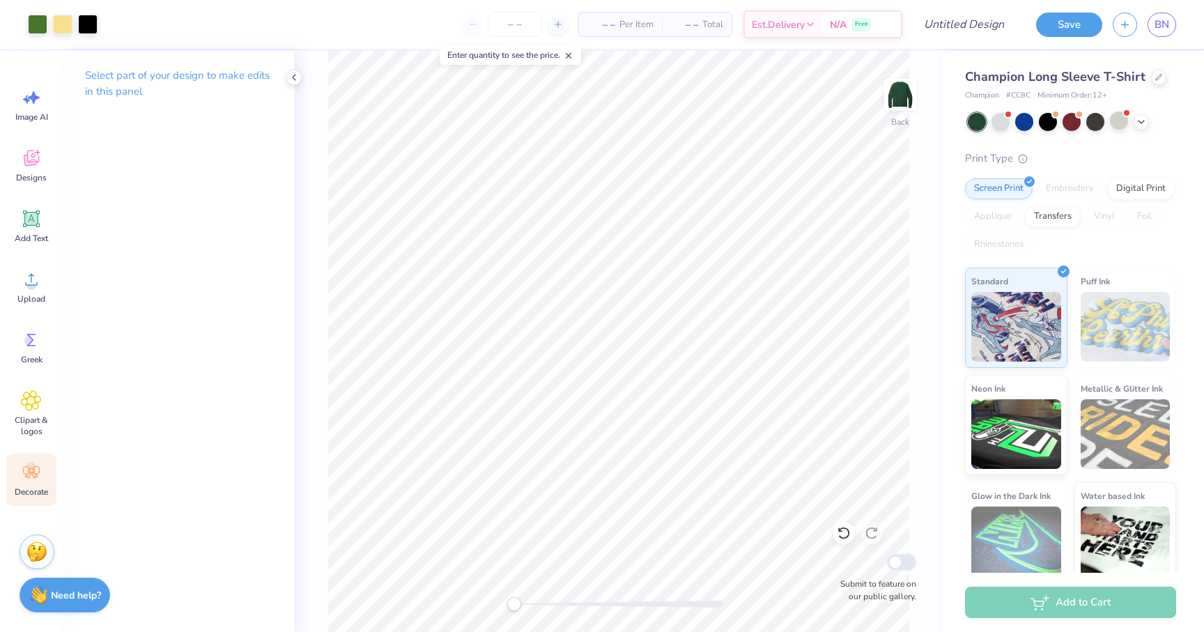
click at [33, 480] on icon at bounding box center [31, 472] width 21 height 21
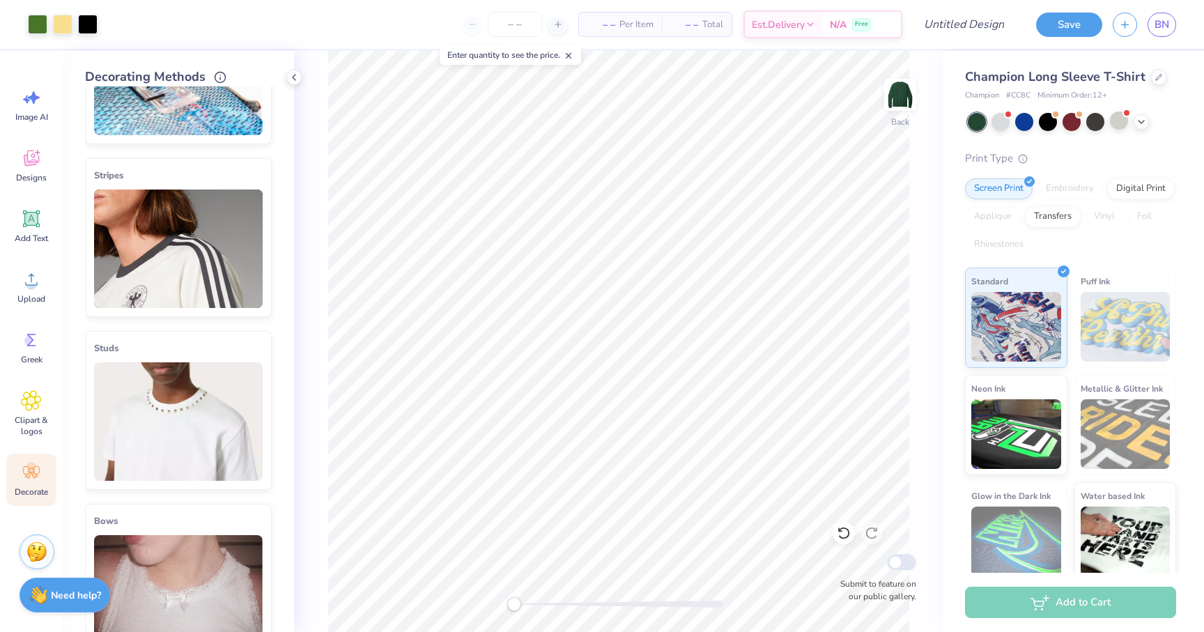
scroll to position [107, 0]
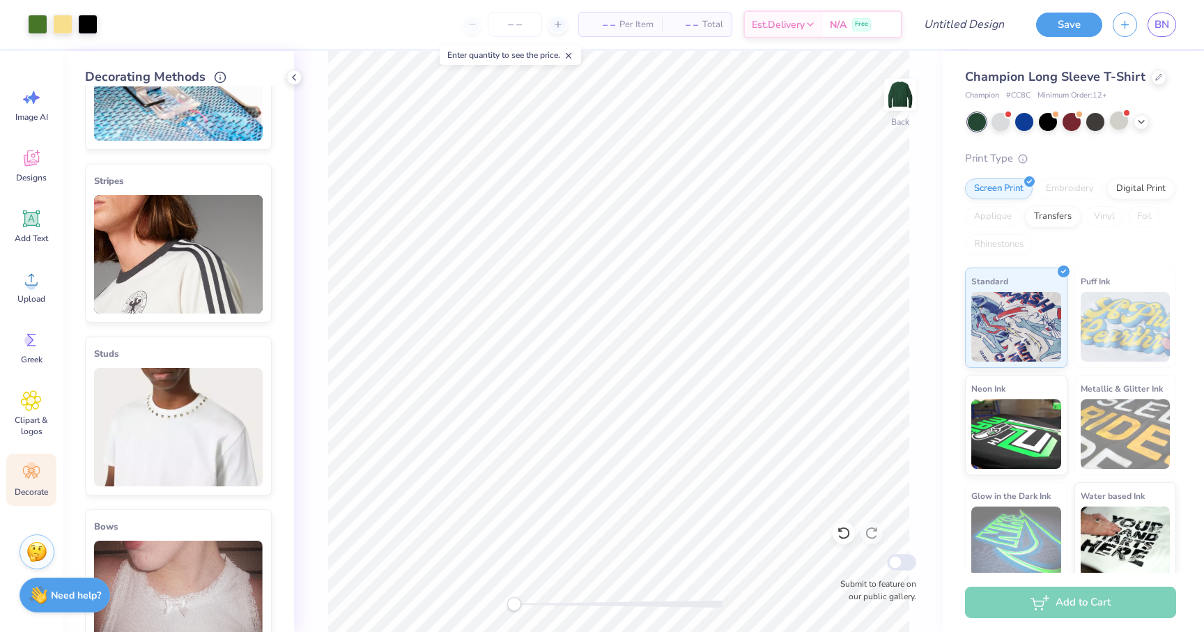
click at [208, 265] on img at bounding box center [178, 254] width 169 height 118
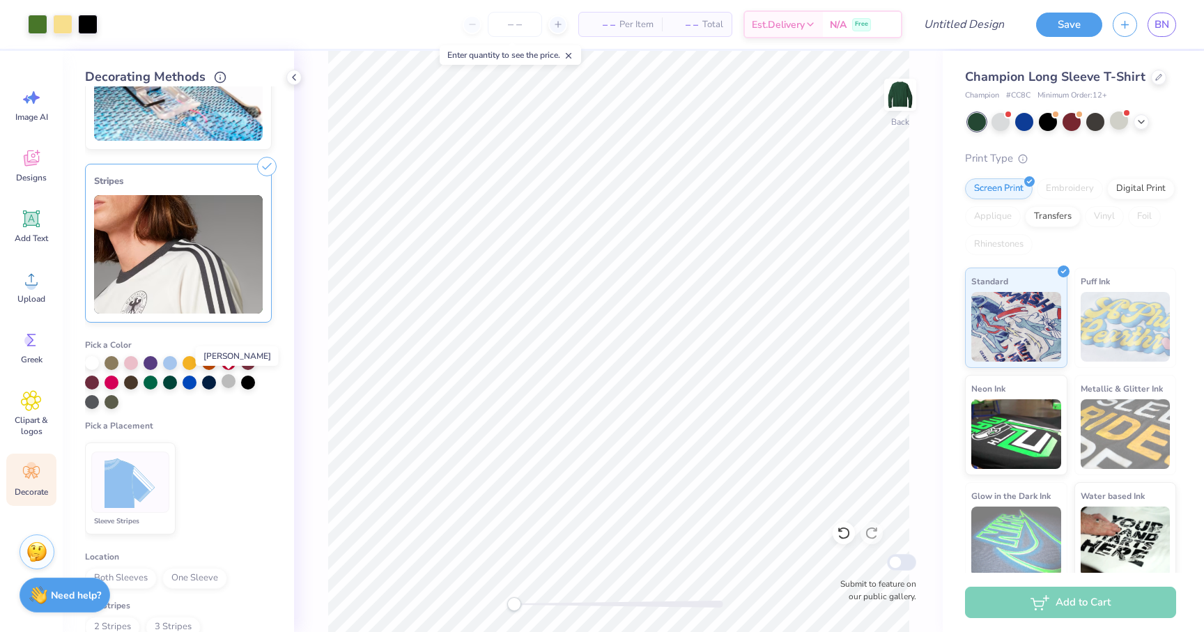
click at [224, 384] on div at bounding box center [229, 381] width 14 height 14
click at [223, 381] on div at bounding box center [229, 383] width 14 height 14
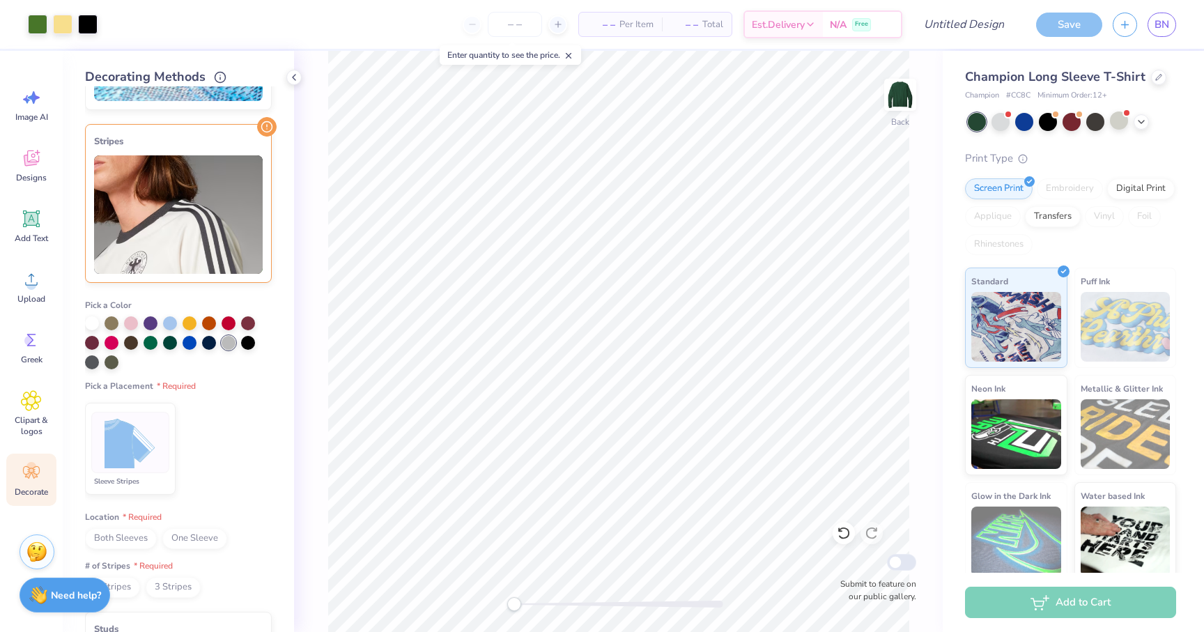
scroll to position [167, 0]
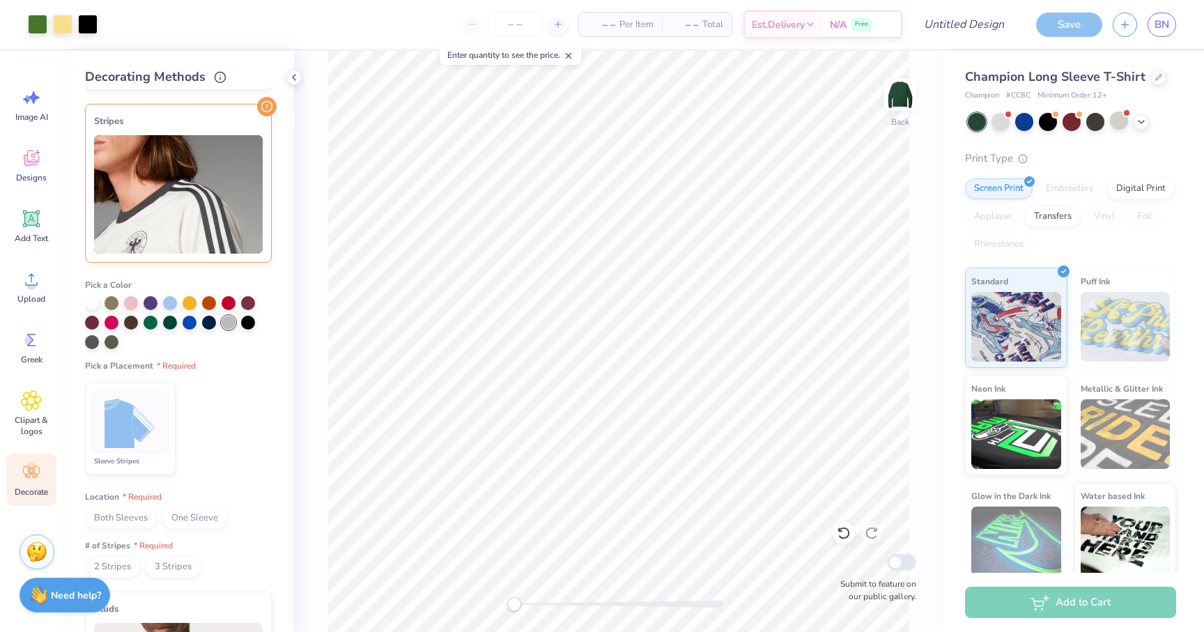
click at [150, 518] on span "Both Sleeves" at bounding box center [121, 518] width 72 height 21
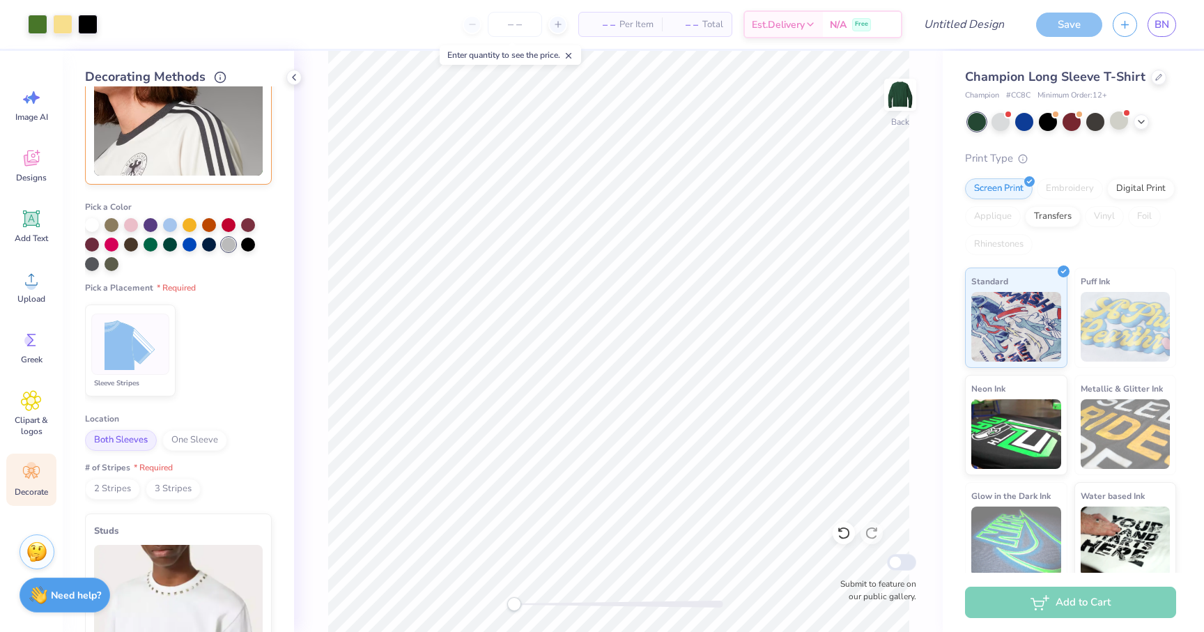
scroll to position [252, 0]
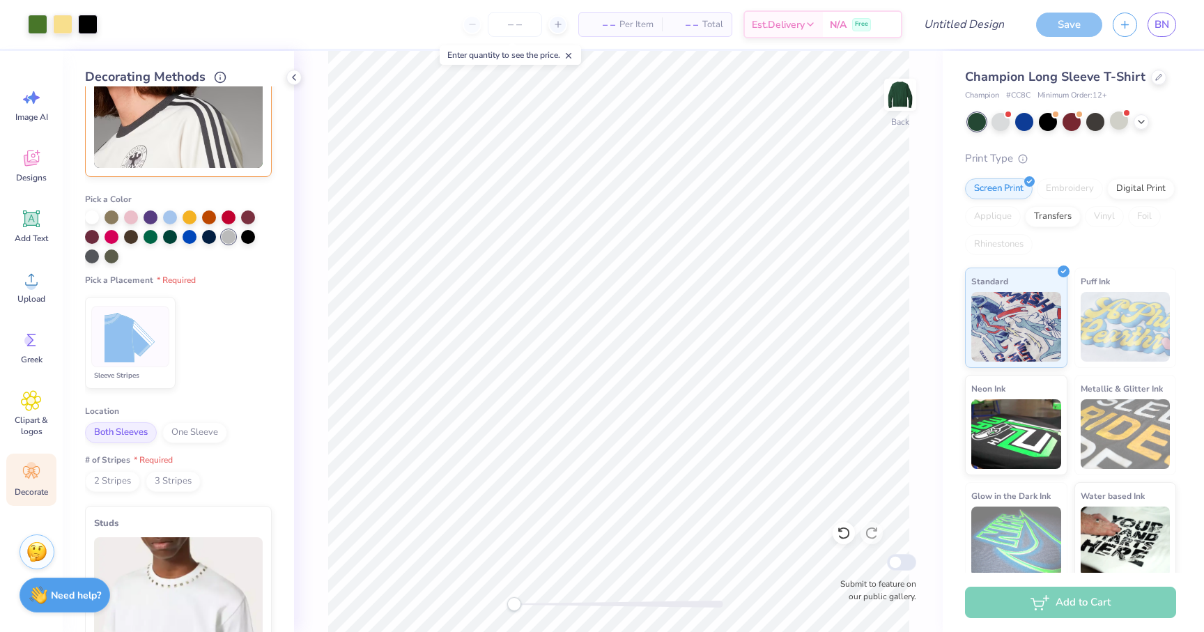
click at [183, 486] on span "3 Stripes" at bounding box center [173, 481] width 55 height 21
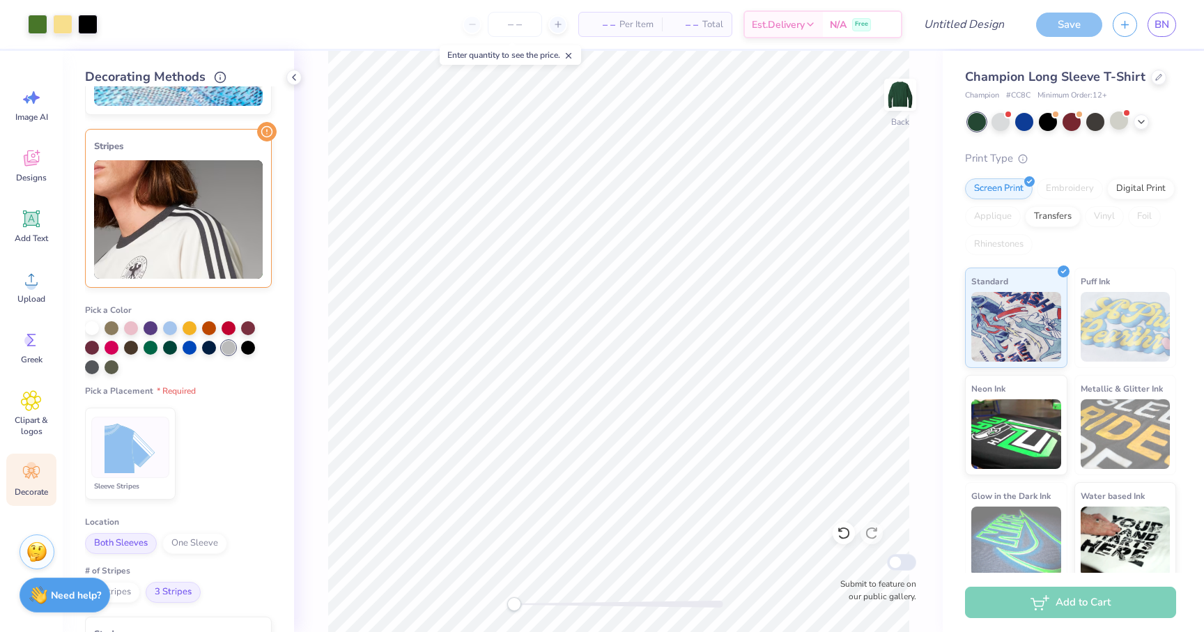
scroll to position [130, 0]
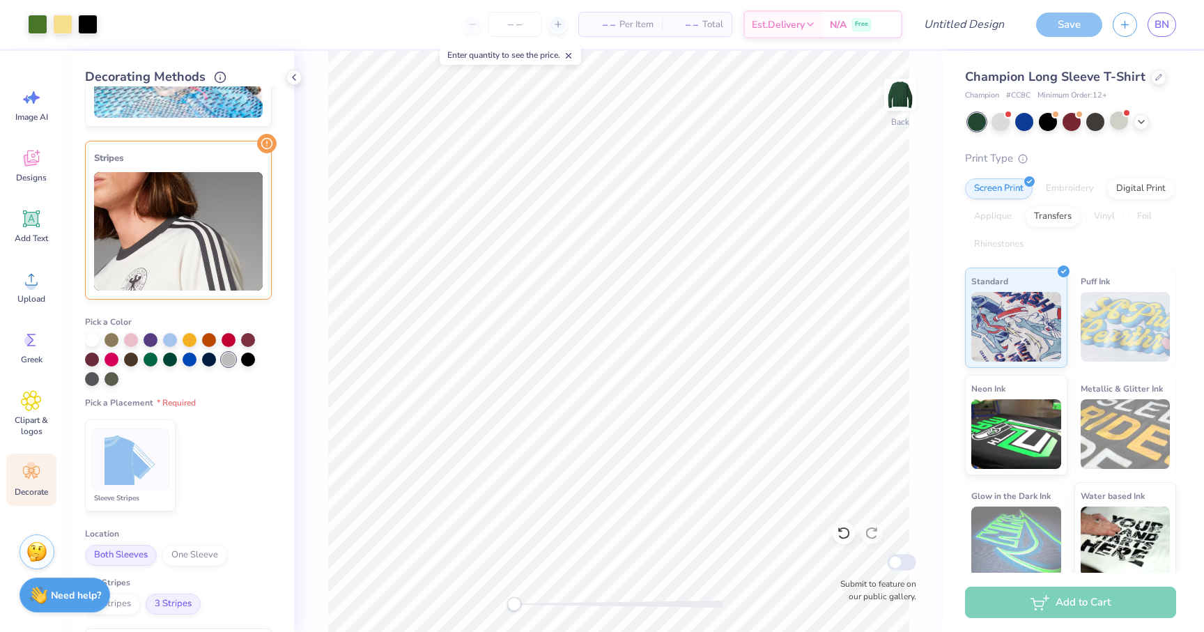
click at [238, 178] on img at bounding box center [178, 231] width 169 height 118
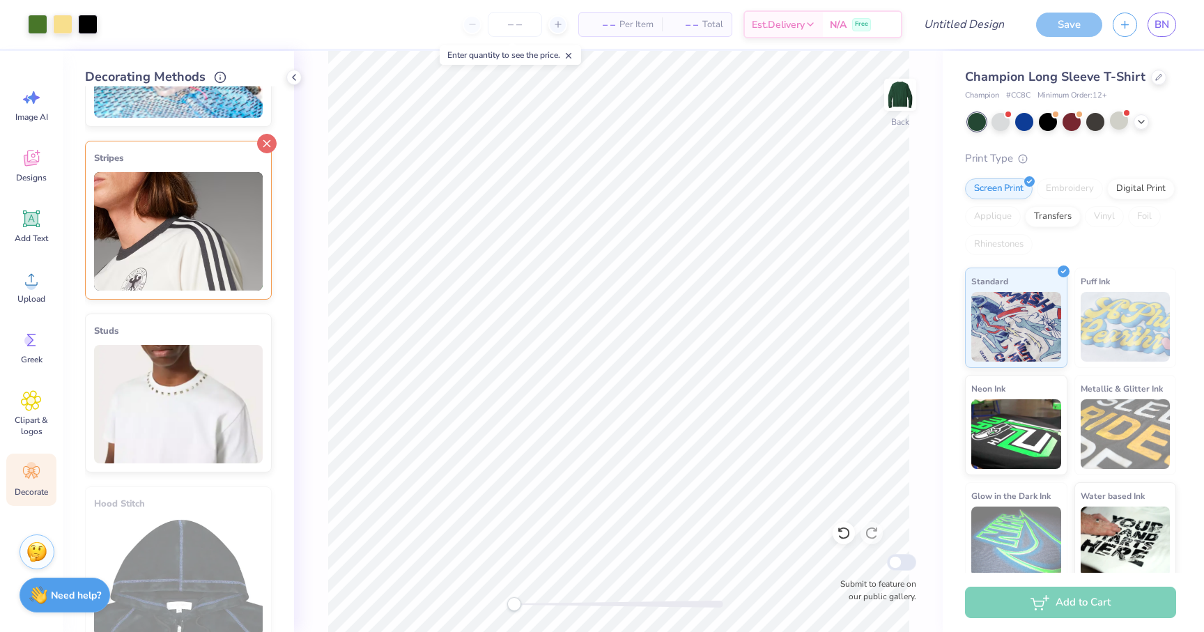
click at [270, 141] on line at bounding box center [267, 144] width 6 height 6
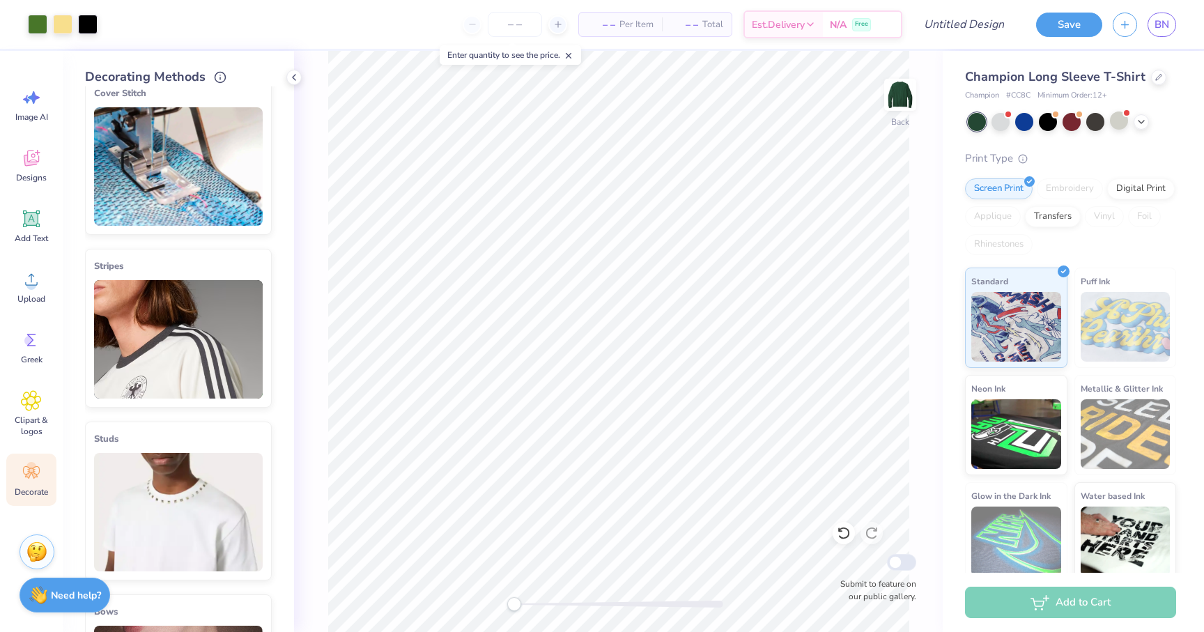
scroll to position [0, 0]
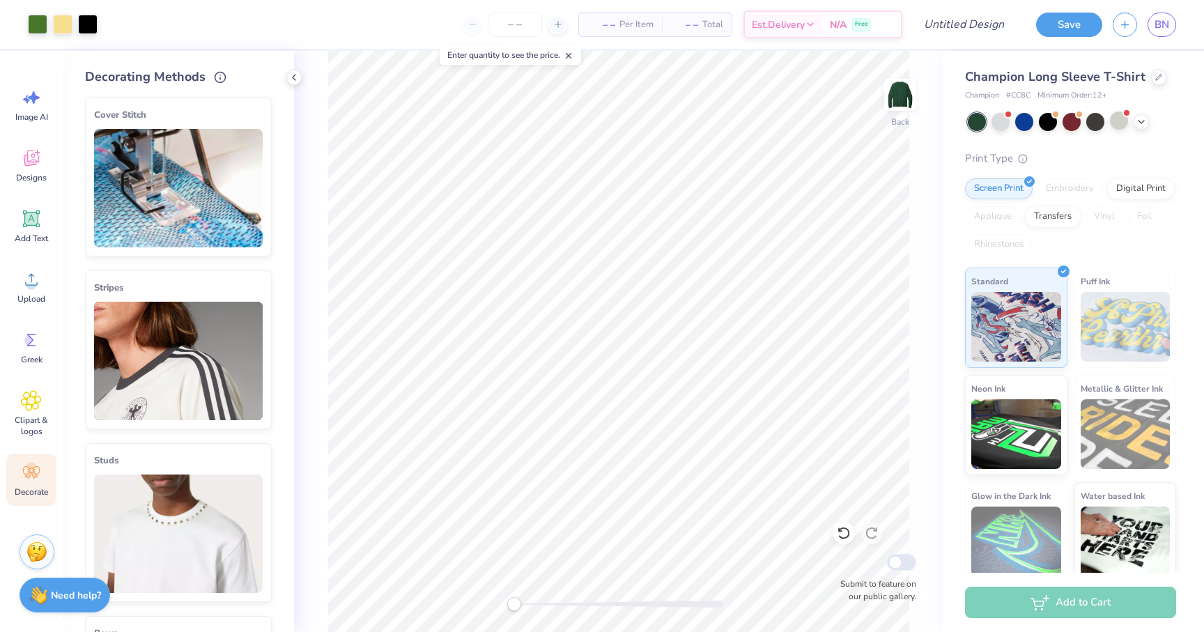
click at [272, 98] on icon at bounding box center [267, 103] width 20 height 20
click at [238, 177] on img at bounding box center [178, 188] width 169 height 118
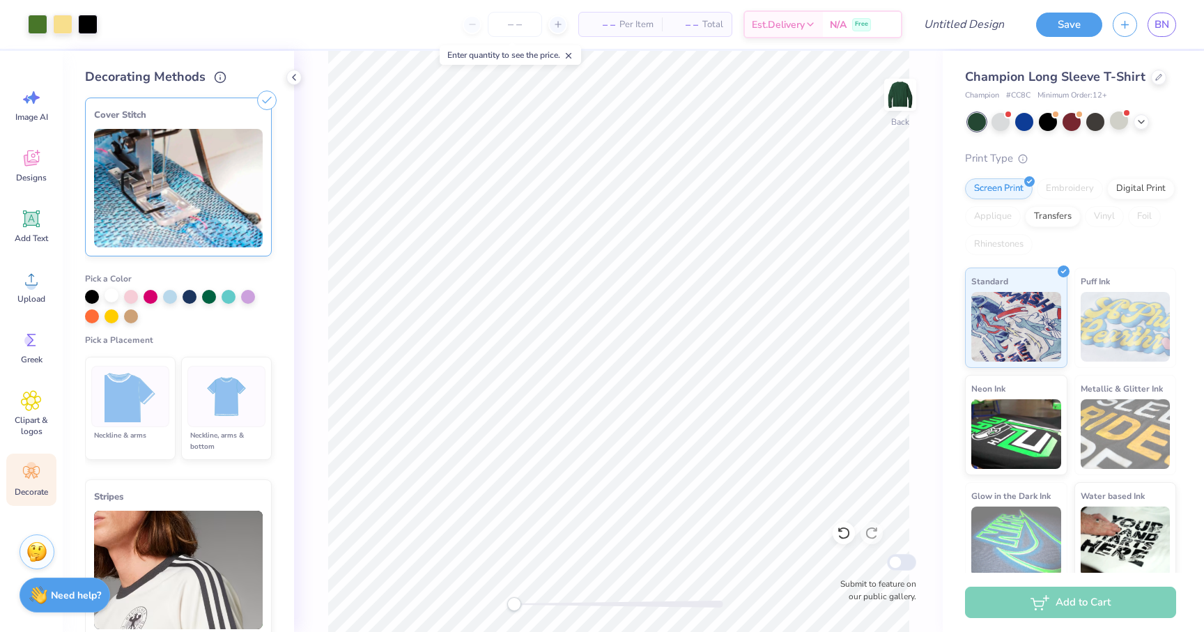
click at [114, 294] on div at bounding box center [112, 296] width 14 height 14
click at [151, 388] on img at bounding box center [131, 397] width 52 height 52
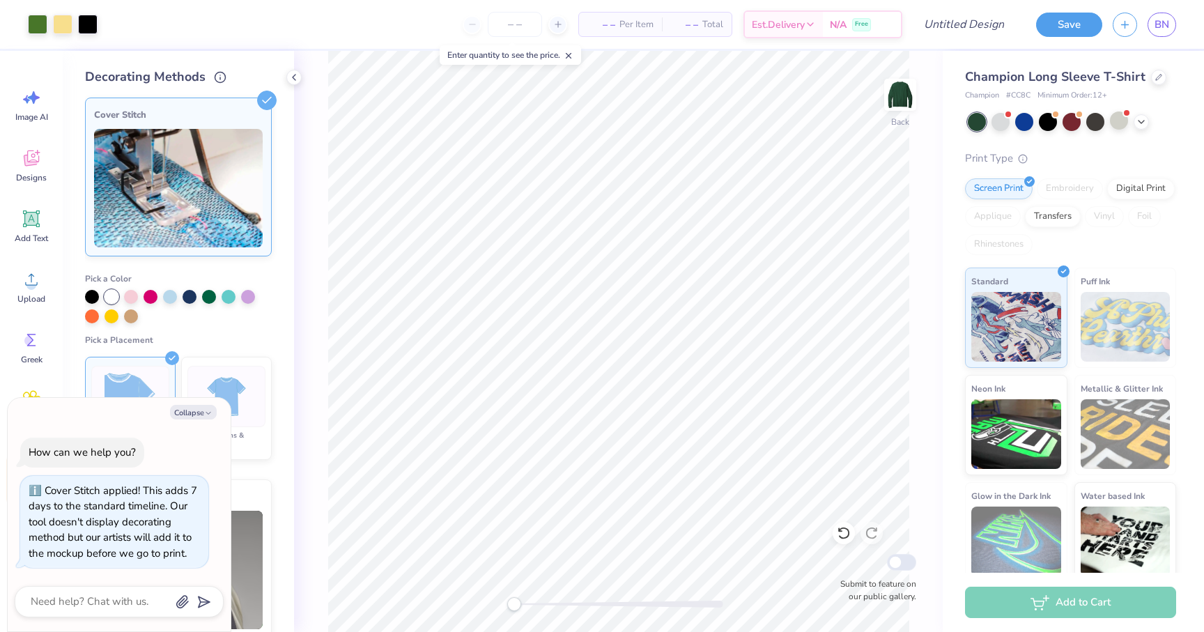
click at [217, 371] on img at bounding box center [227, 397] width 52 height 52
click at [206, 411] on icon "button" at bounding box center [208, 413] width 8 height 8
type textarea "x"
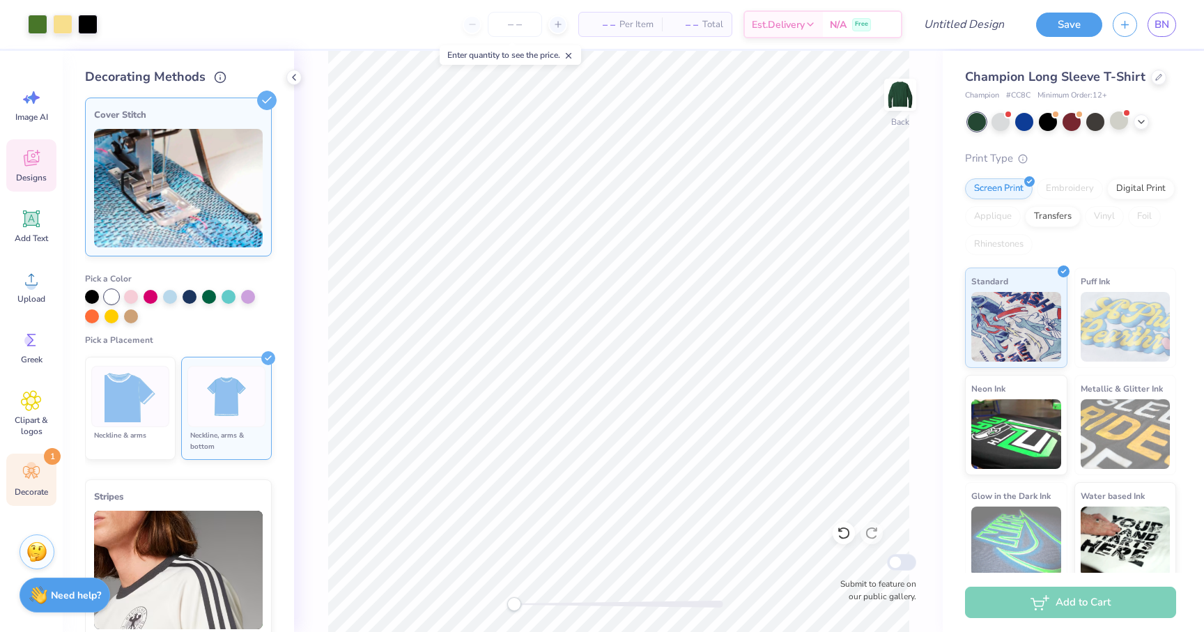
click at [30, 165] on icon at bounding box center [31, 159] width 15 height 16
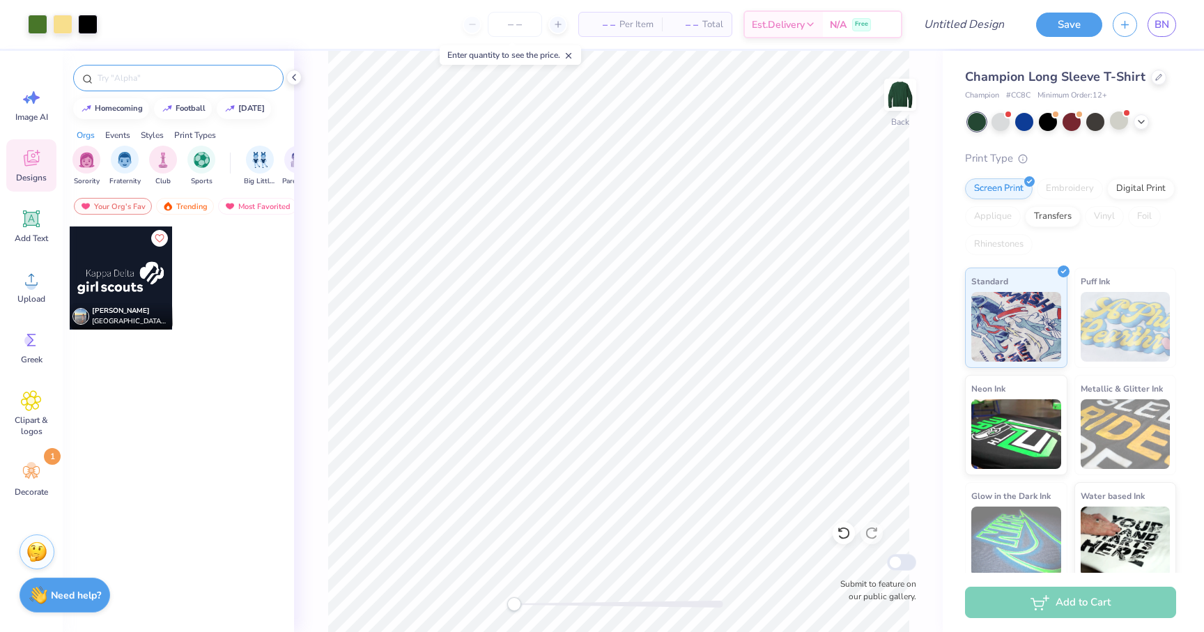
click at [139, 81] on input "text" at bounding box center [185, 78] width 178 height 14
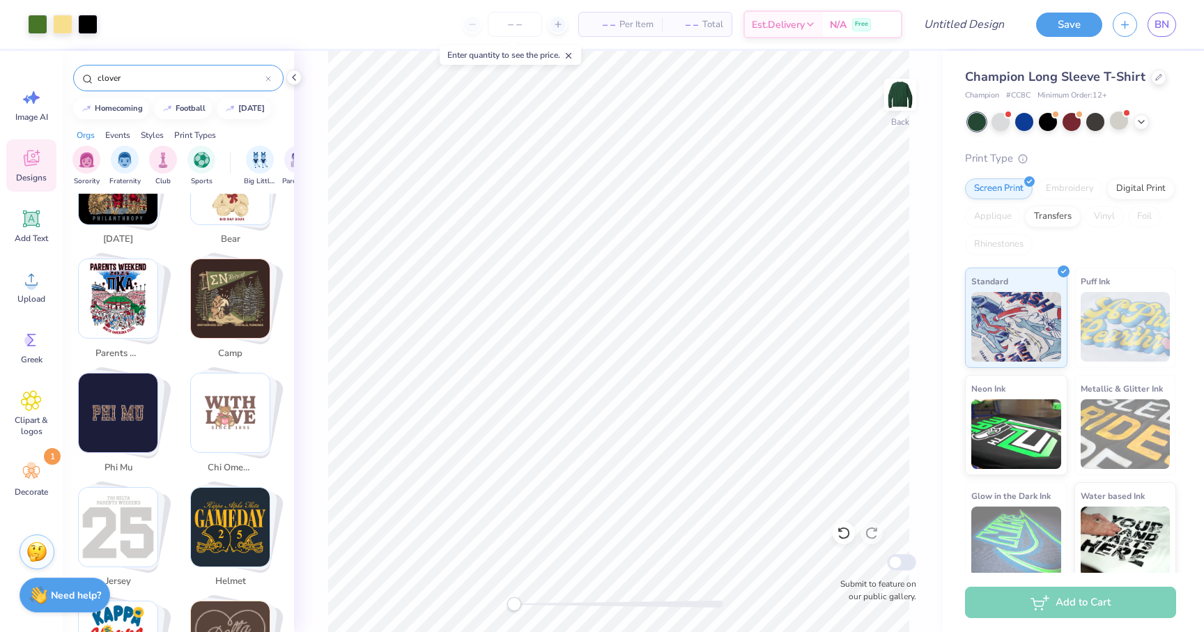
scroll to position [412, 0]
click at [29, 293] on span "Upload" at bounding box center [31, 298] width 28 height 11
click at [222, 211] on img "Stack Card Button bear" at bounding box center [230, 184] width 79 height 79
type input "bear"
click at [222, 211] on img "Stack Card Button bear" at bounding box center [230, 184] width 79 height 79
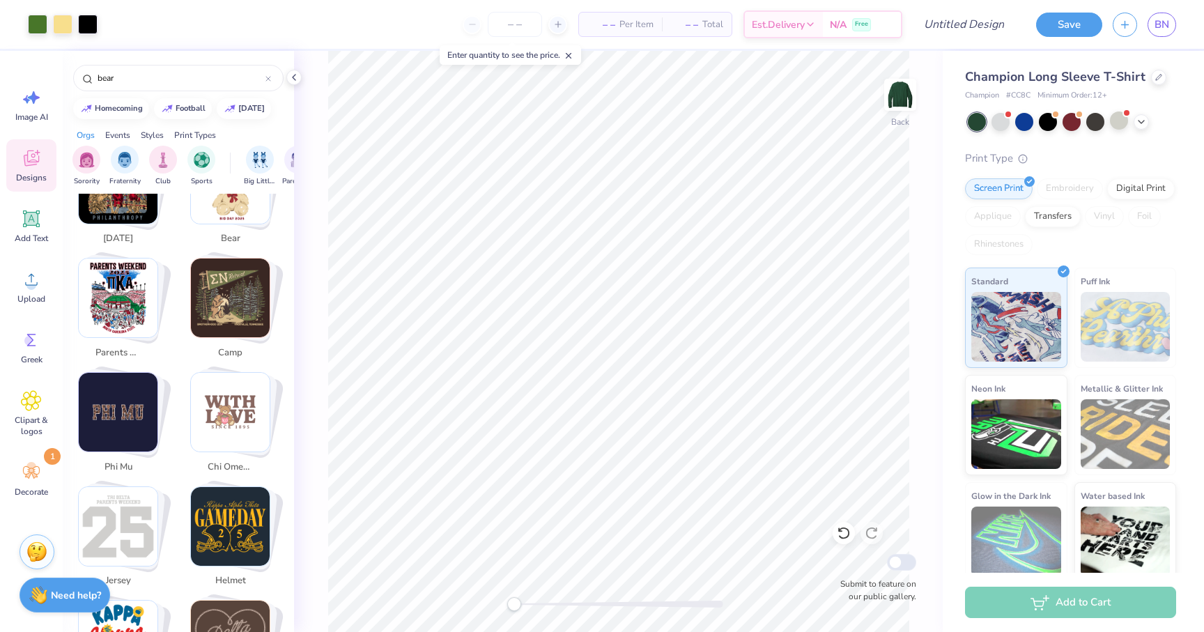
click at [247, 210] on img "Stack Card Button bear" at bounding box center [230, 184] width 79 height 79
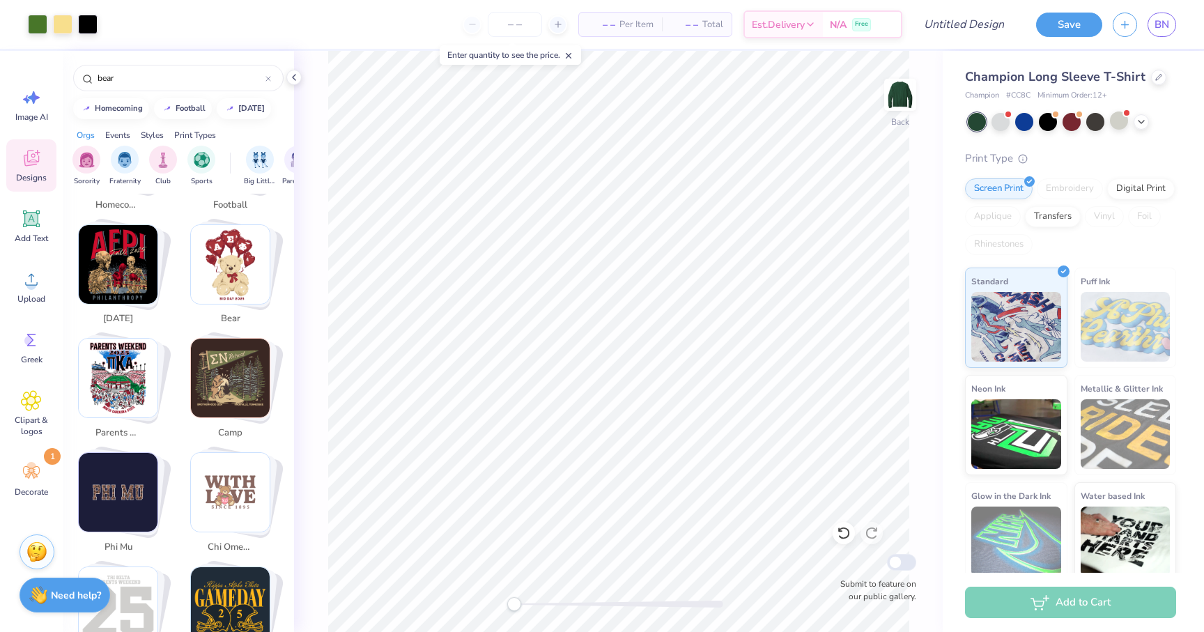
scroll to position [323, 0]
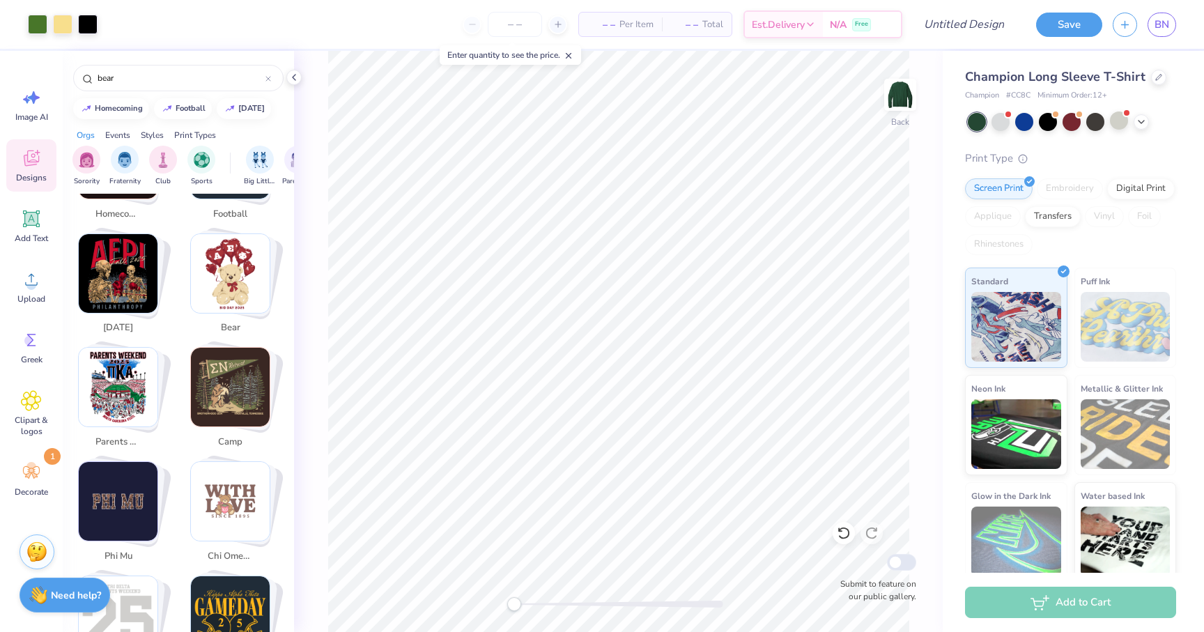
click at [240, 266] on img "Stack Card Button bear" at bounding box center [230, 273] width 79 height 79
click at [233, 288] on img "Stack Card Button bear" at bounding box center [230, 273] width 79 height 79
click at [166, 84] on input "bear" at bounding box center [180, 78] width 169 height 14
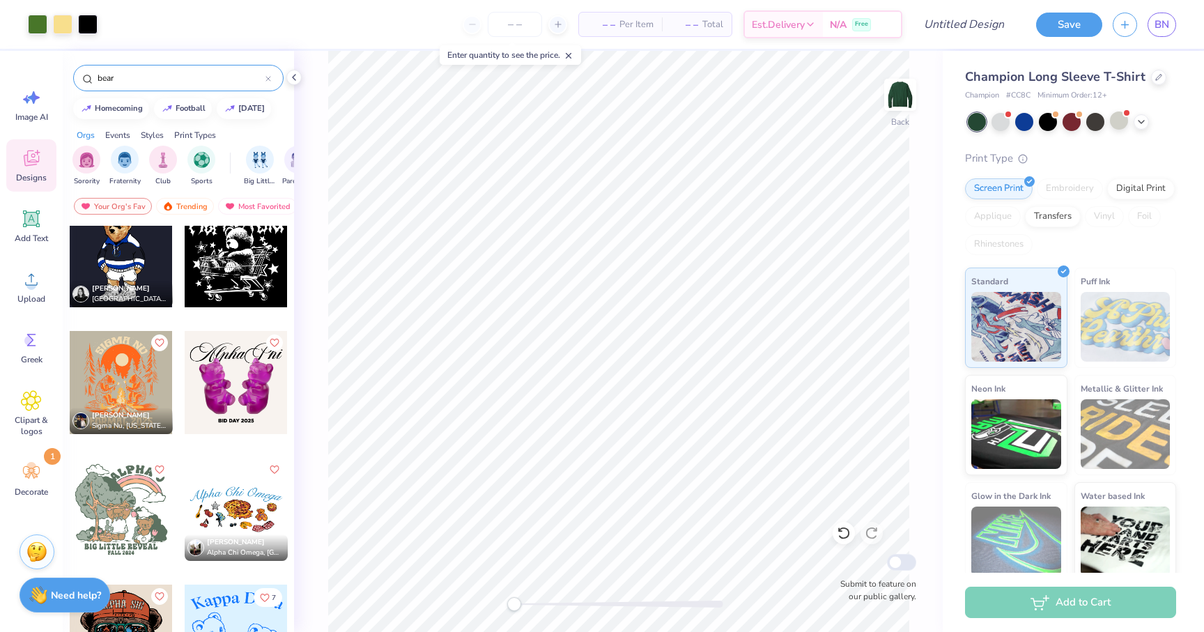
scroll to position [1324, 0]
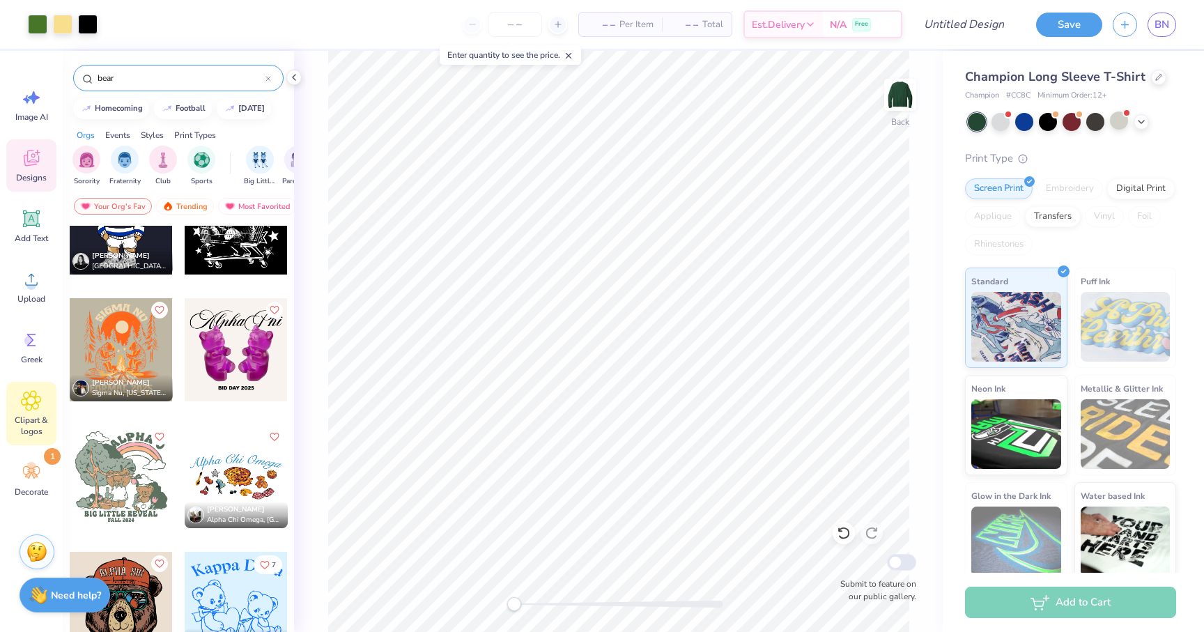
click at [26, 387] on div "Clipart & logos" at bounding box center [31, 413] width 50 height 63
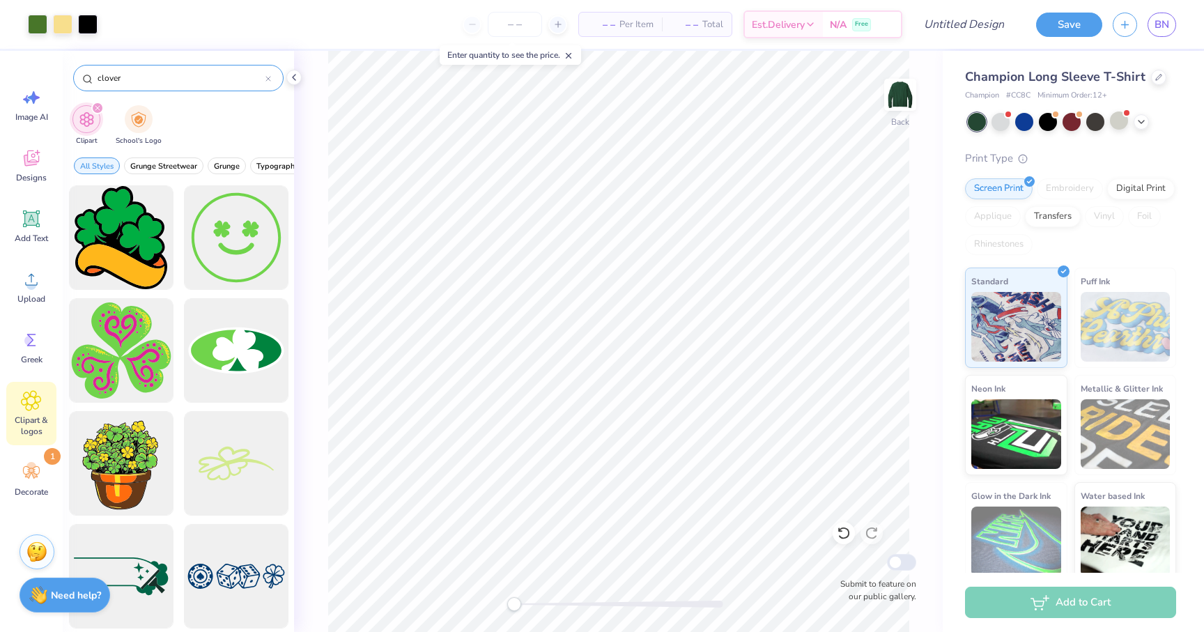
click at [271, 78] on div "clover" at bounding box center [178, 78] width 211 height 26
click at [269, 77] on icon at bounding box center [268, 79] width 4 height 4
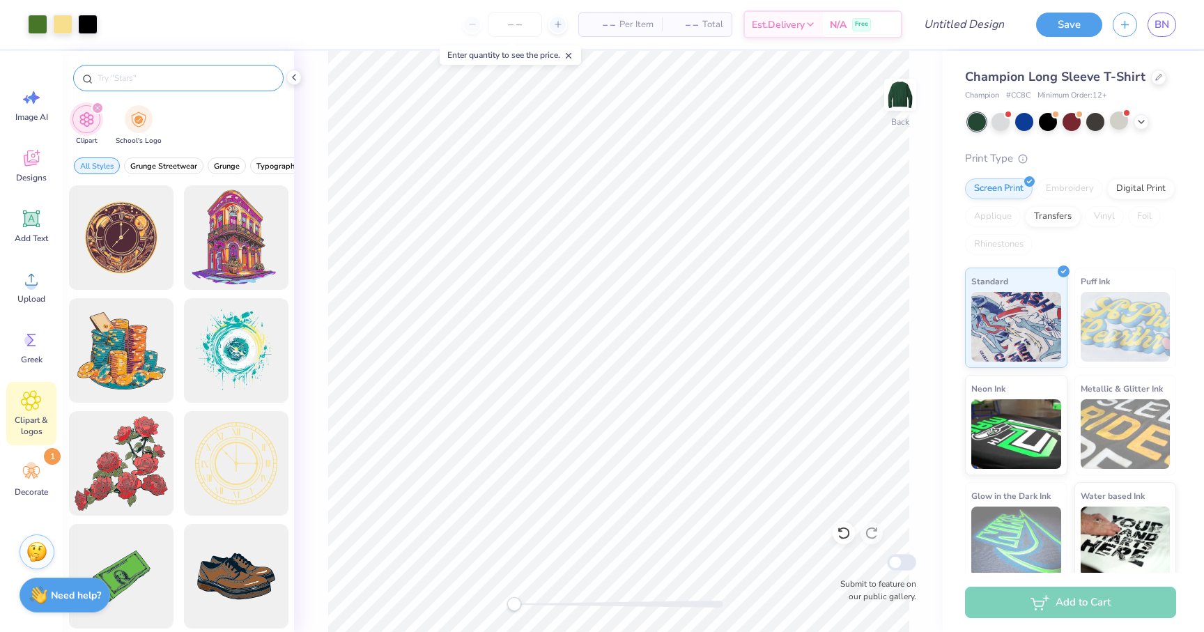
click at [243, 75] on input "text" at bounding box center [185, 78] width 178 height 14
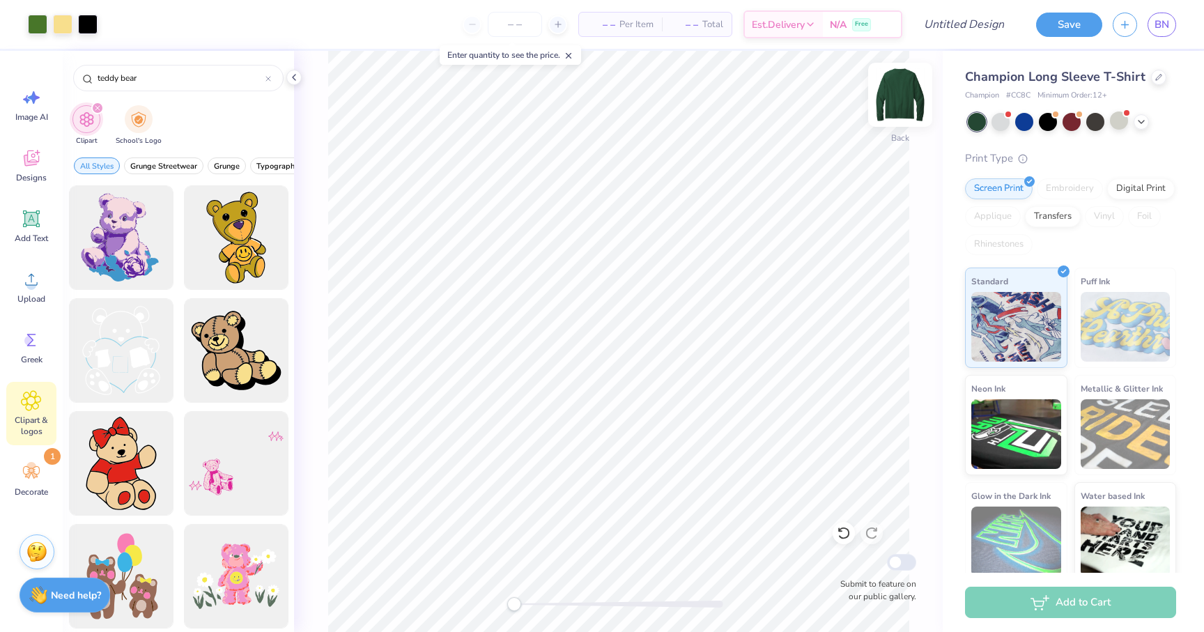
type input "teddy bear"
click at [896, 99] on img at bounding box center [901, 95] width 56 height 56
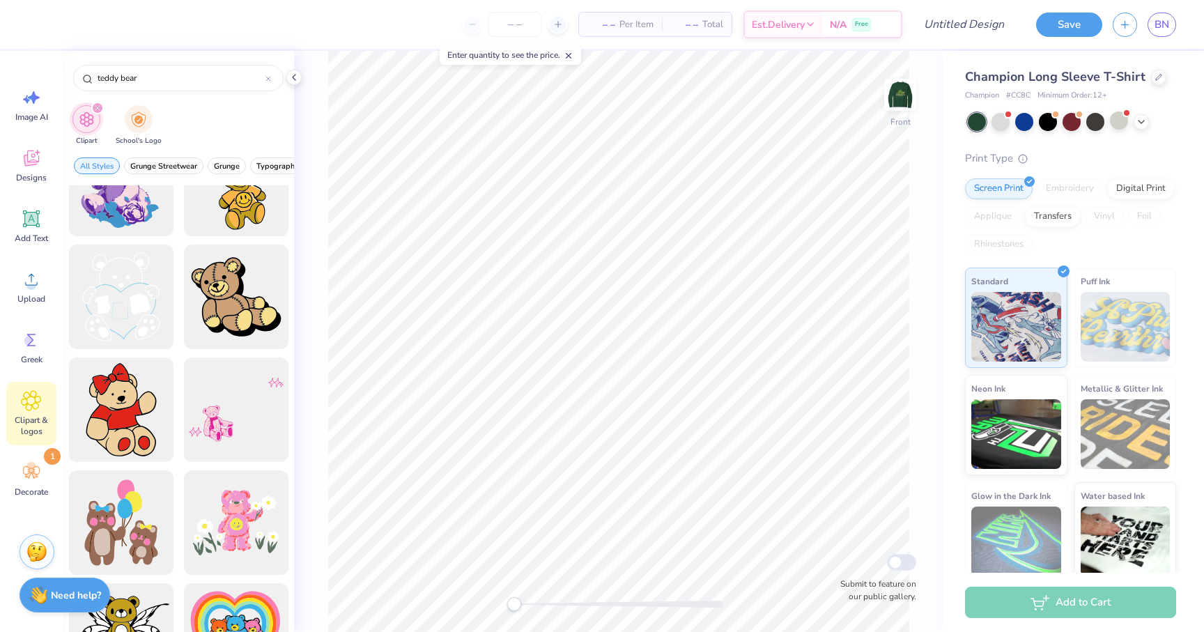
scroll to position [0, 0]
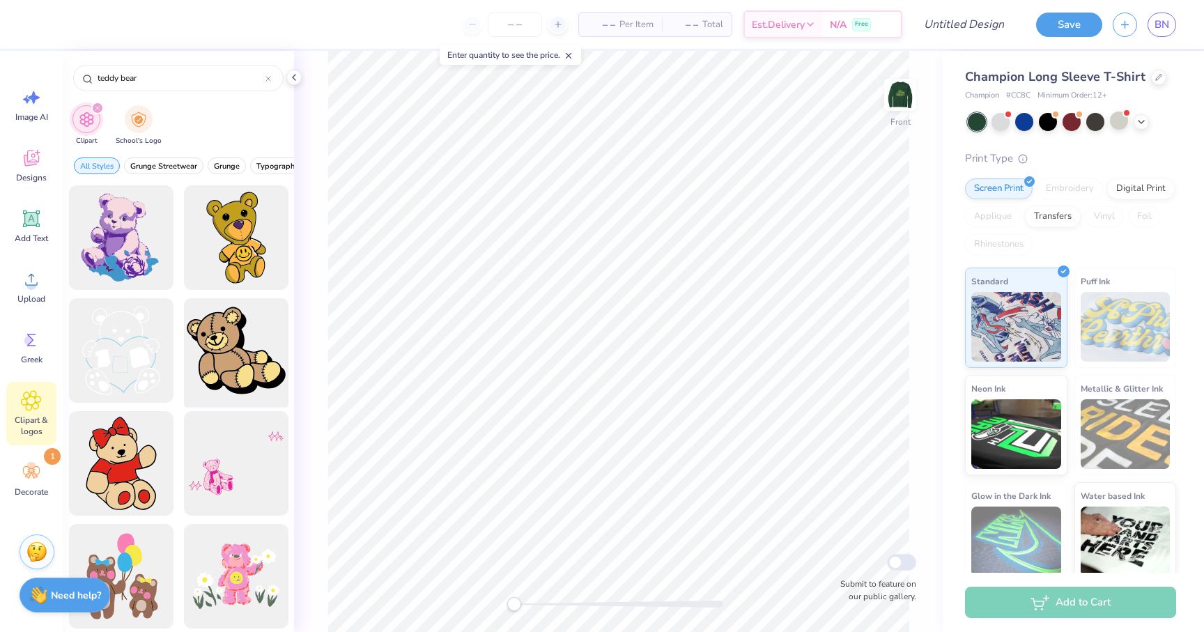
click at [238, 343] on div at bounding box center [235, 350] width 115 height 115
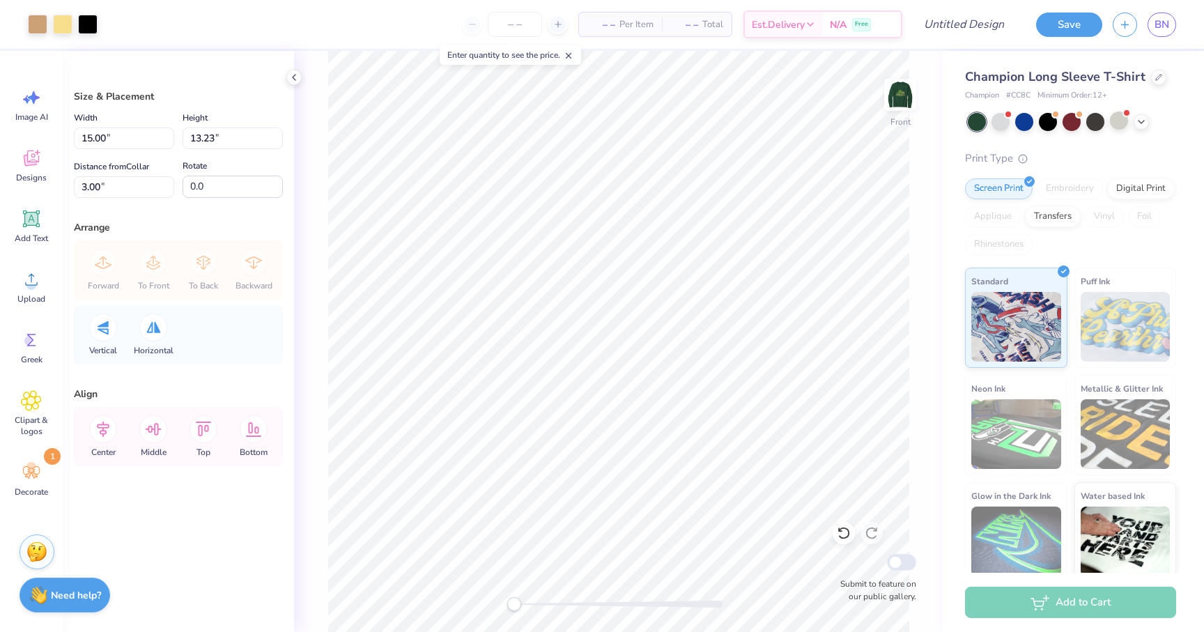
type input "3.62"
type input "3.20"
type input "13.03"
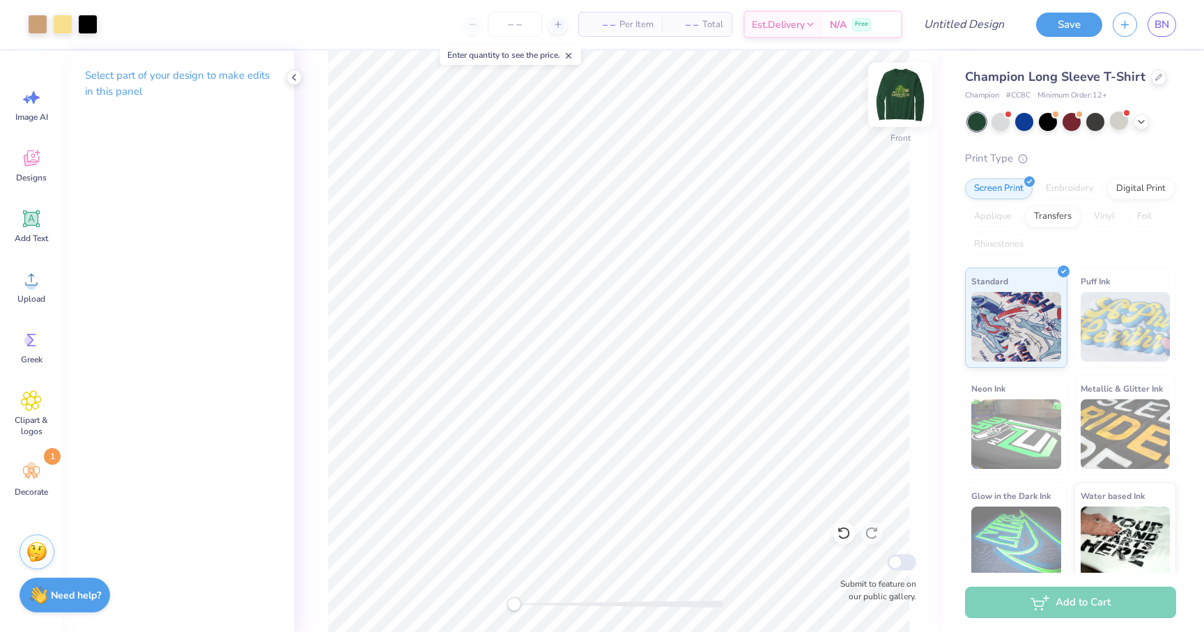
click at [898, 102] on img at bounding box center [901, 95] width 56 height 56
click at [990, 599] on div "Add to Cart" at bounding box center [1070, 602] width 211 height 31
click at [1047, 596] on div "Add to Cart" at bounding box center [1070, 602] width 211 height 31
click at [556, 26] on icon at bounding box center [558, 25] width 10 height 10
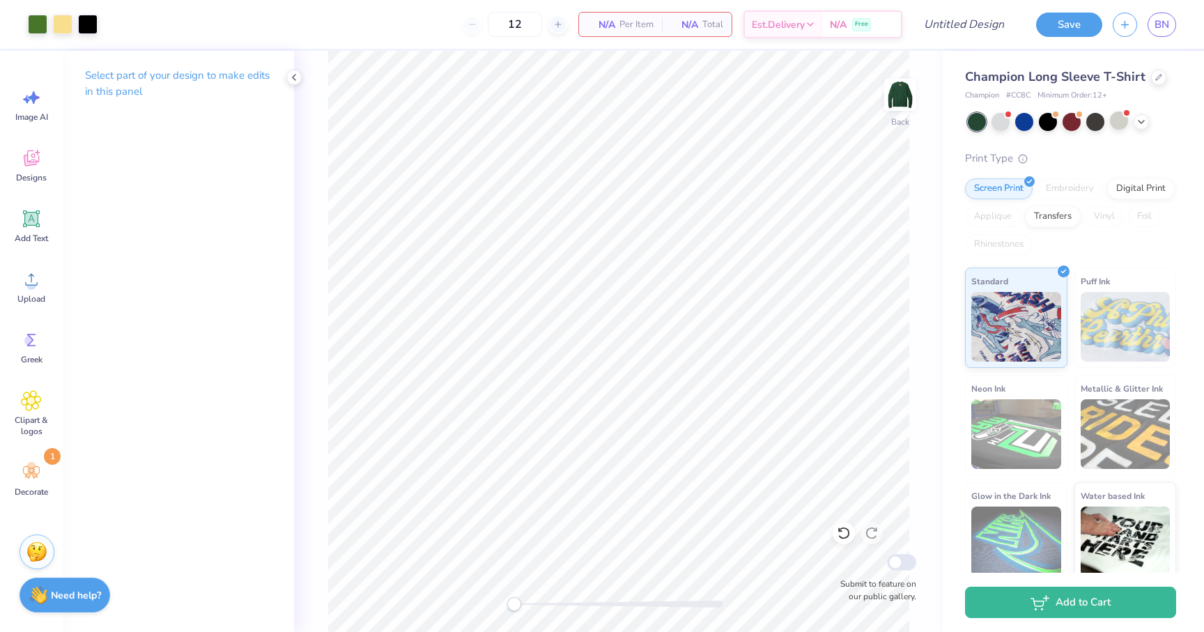
click at [468, 29] on div "12" at bounding box center [515, 24] width 105 height 25
click at [473, 25] on div "12" at bounding box center [515, 24] width 105 height 25
click at [526, 26] on input "12" at bounding box center [515, 24] width 54 height 25
type input "12"
click at [472, 83] on body "Art colors 12 N/A Per Item N/A Total Est. Delivery N/A Free Design Title Save B…" at bounding box center [602, 316] width 1204 height 632
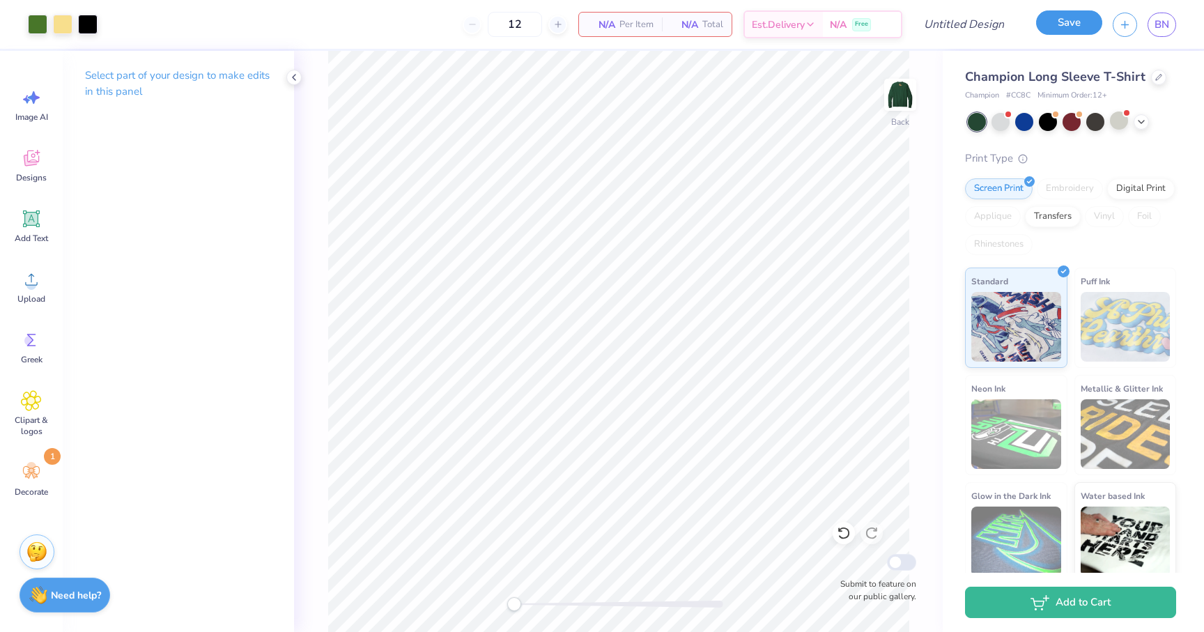
click at [1068, 22] on button "Save" at bounding box center [1069, 22] width 66 height 24
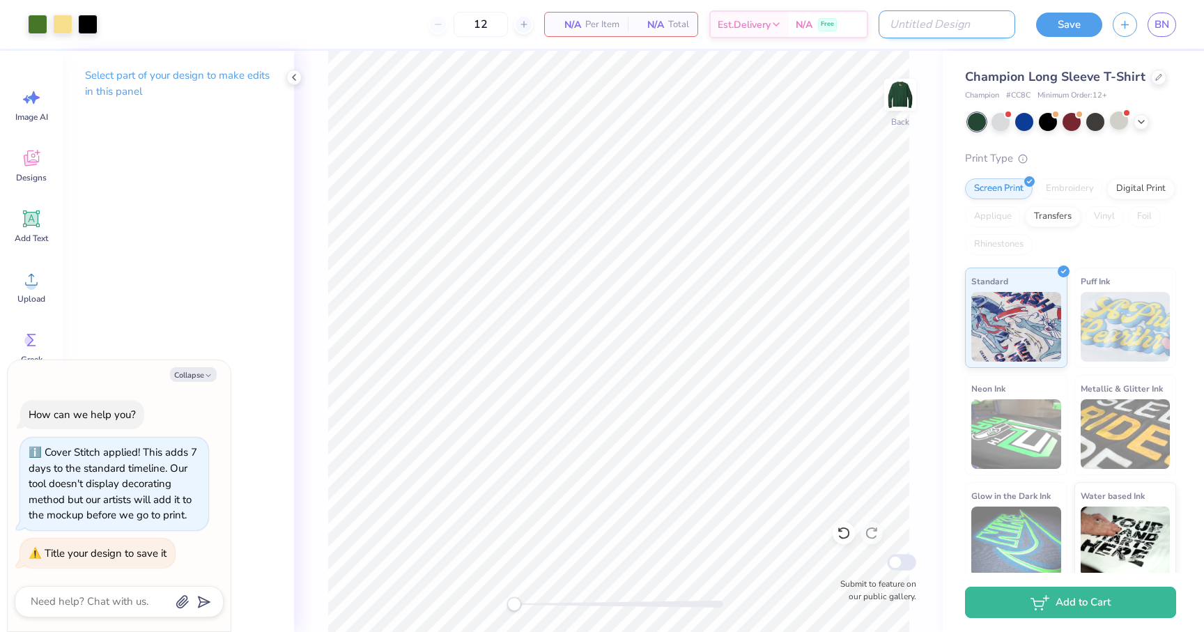
type textarea "x"
click at [995, 27] on input "Design Title" at bounding box center [947, 24] width 137 height 28
type input "t"
type textarea "x"
type input "te"
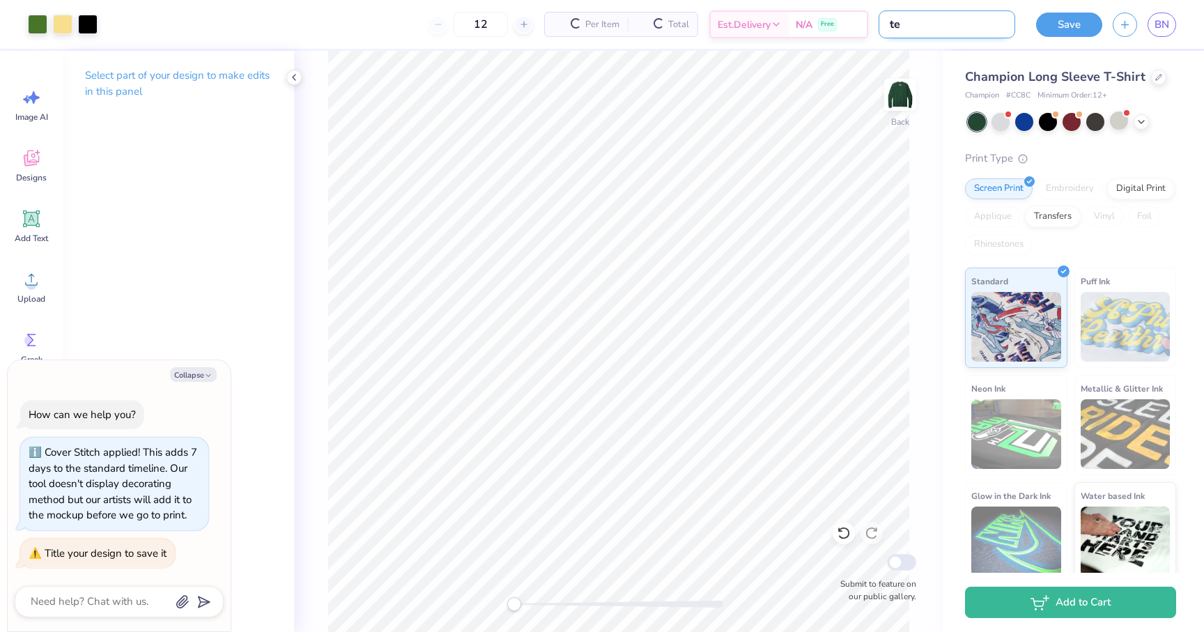
type textarea "x"
type input "ted"
type textarea "x"
type input "tedy"
type textarea "x"
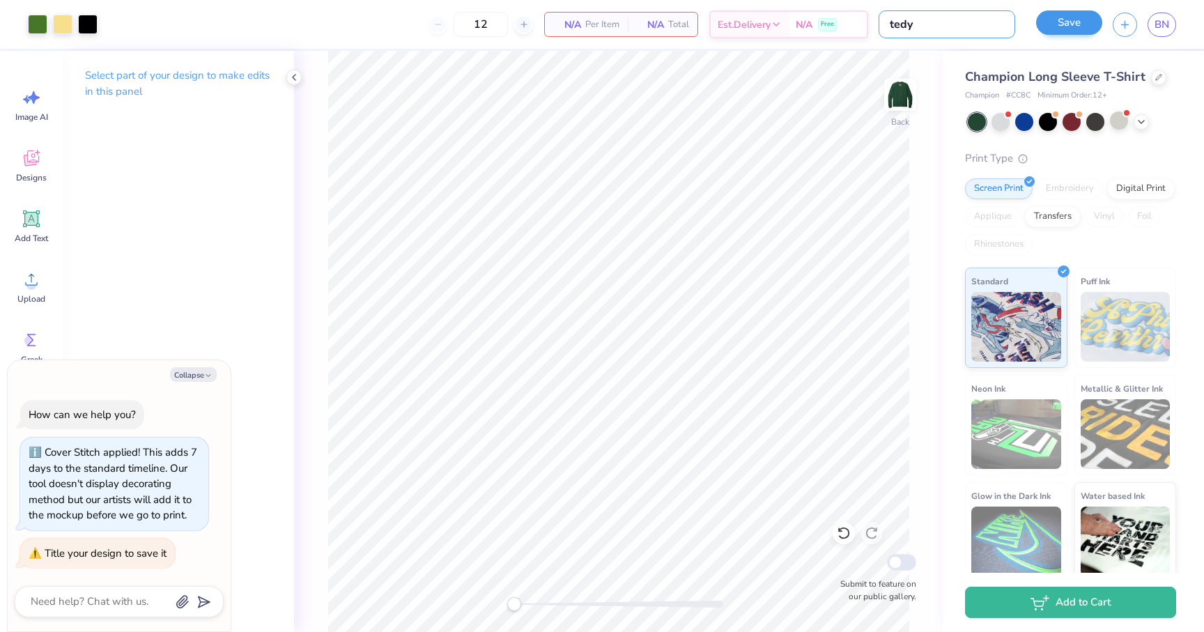
type input "tedy"
click at [1070, 29] on button "Save" at bounding box center [1069, 22] width 66 height 24
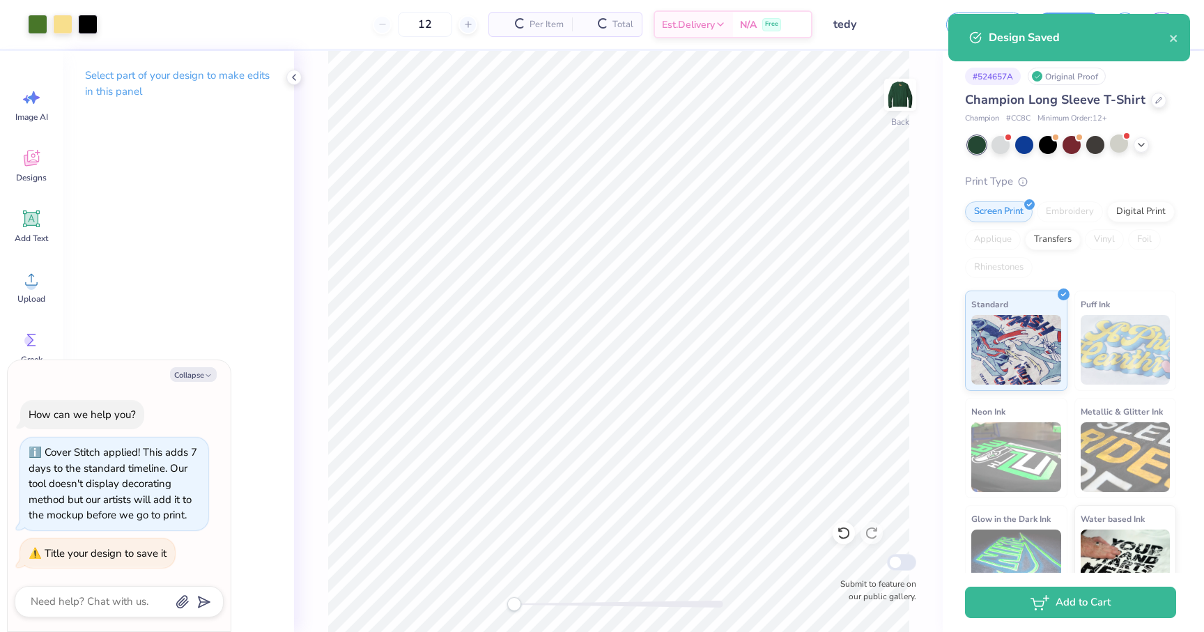
type textarea "x"
click at [1176, 38] on icon "close" at bounding box center [1175, 38] width 10 height 11
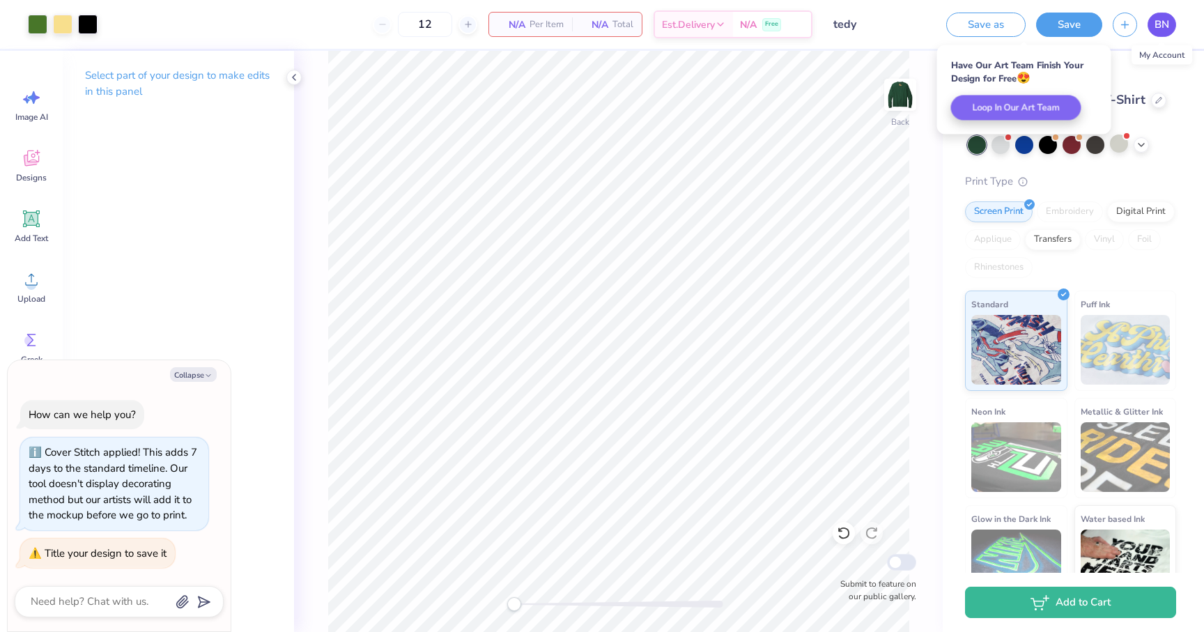
click at [1170, 22] on link "BN" at bounding box center [1162, 25] width 29 height 24
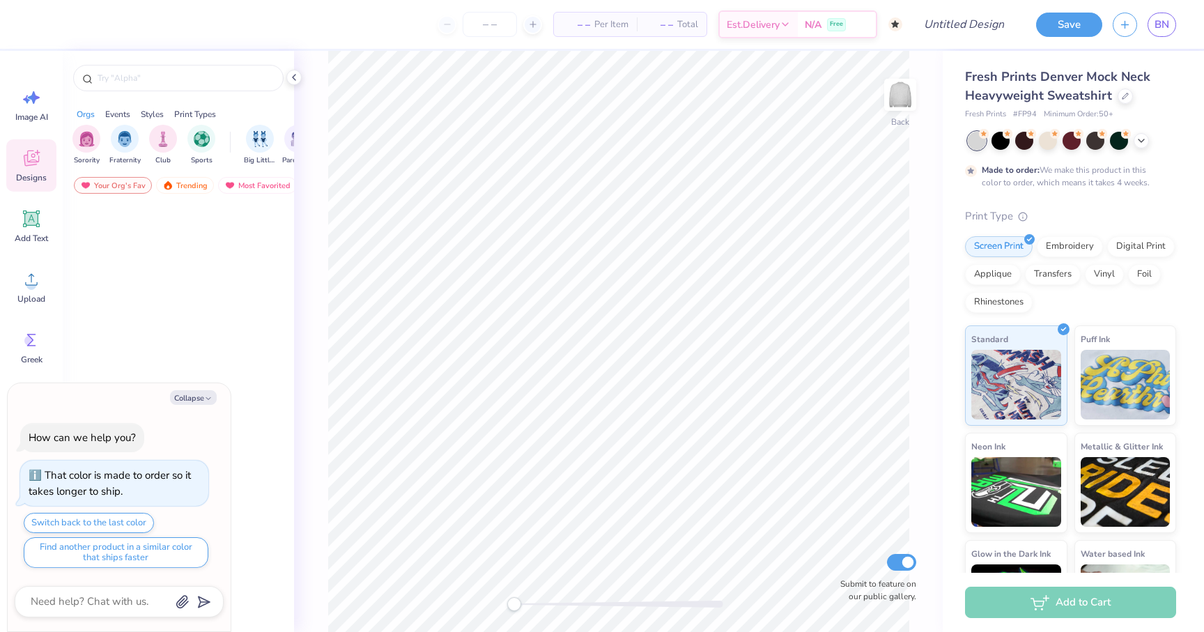
type textarea "x"
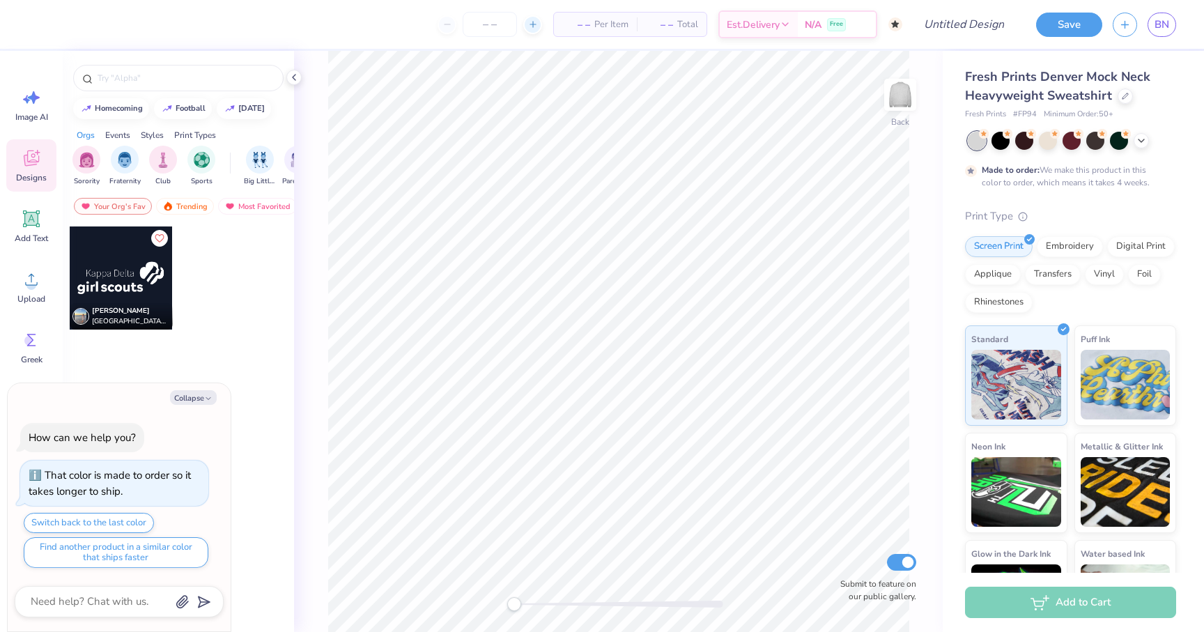
click at [530, 30] on div at bounding box center [532, 24] width 19 height 19
type input "50"
type textarea "x"
click at [499, 24] on input "50" at bounding box center [490, 24] width 54 height 25
type input "5"
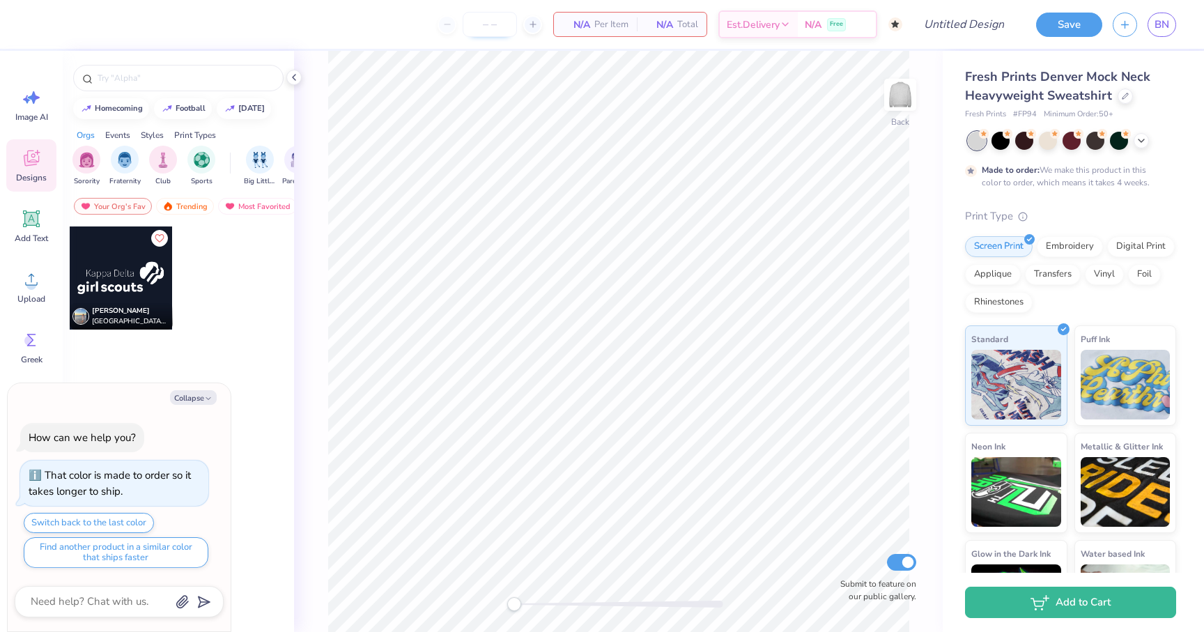
type textarea "x"
type input "1"
type textarea "x"
type input "50"
type textarea "x"
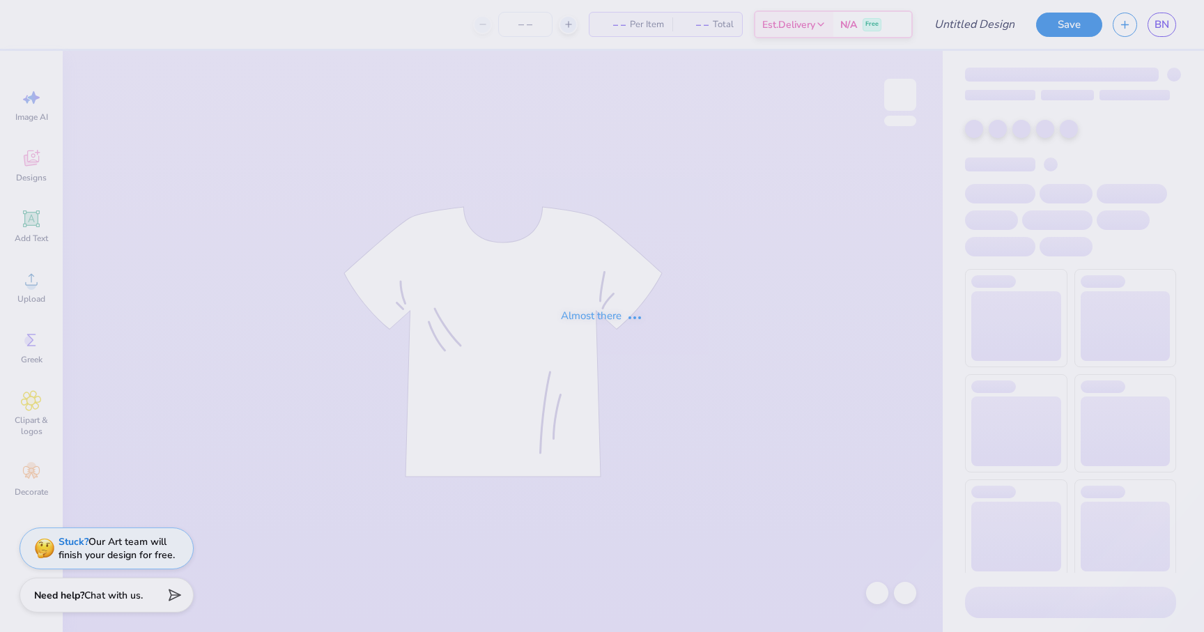
type input "tedy"
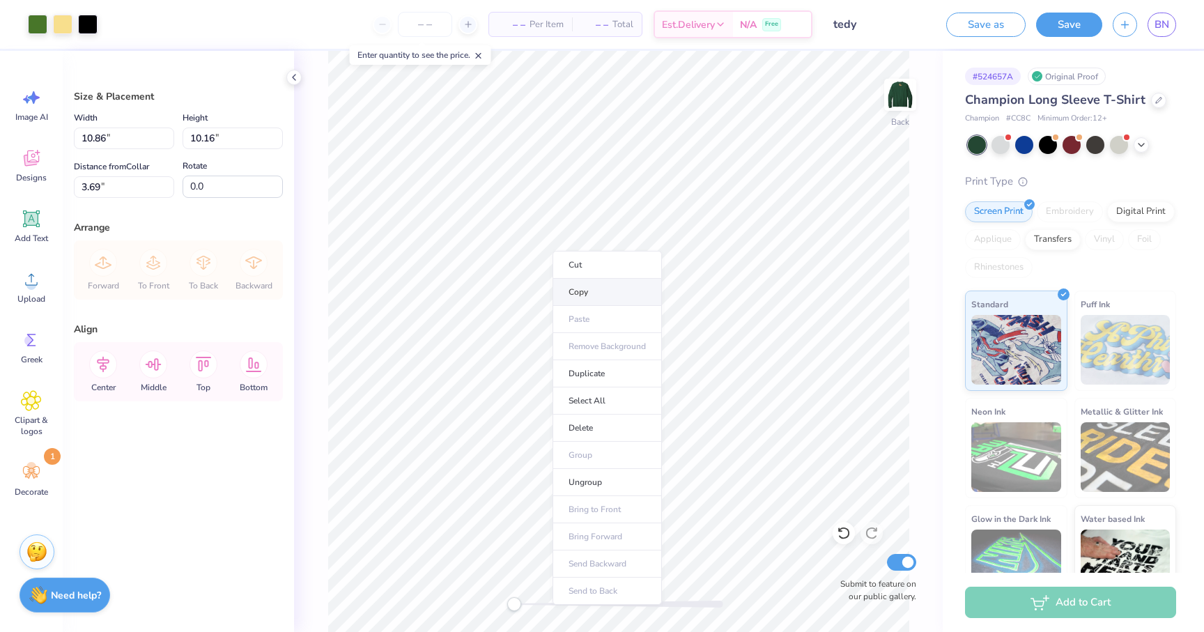
click at [576, 295] on li "Copy" at bounding box center [607, 292] width 109 height 27
click at [621, 397] on li "Duplicate" at bounding box center [653, 397] width 109 height 27
type input "6.03"
click at [680, 422] on li "Select All" at bounding box center [702, 424] width 109 height 27
type input "11.86"
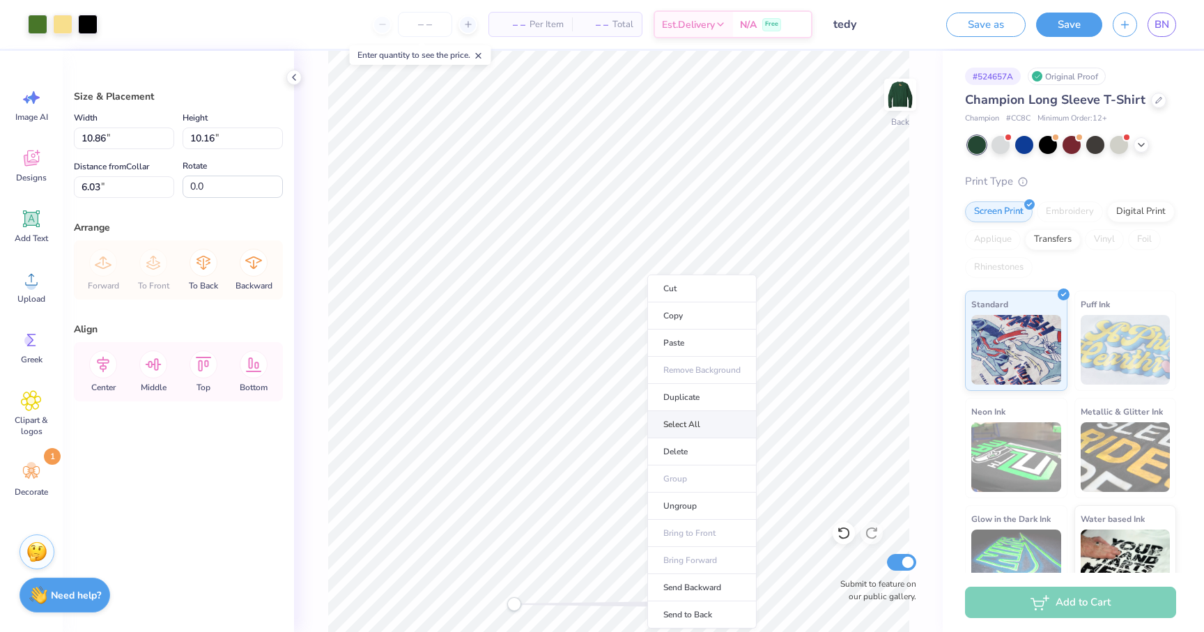
type input "11.16"
type input "5.03"
click at [660, 316] on li "Copy" at bounding box center [695, 316] width 109 height 27
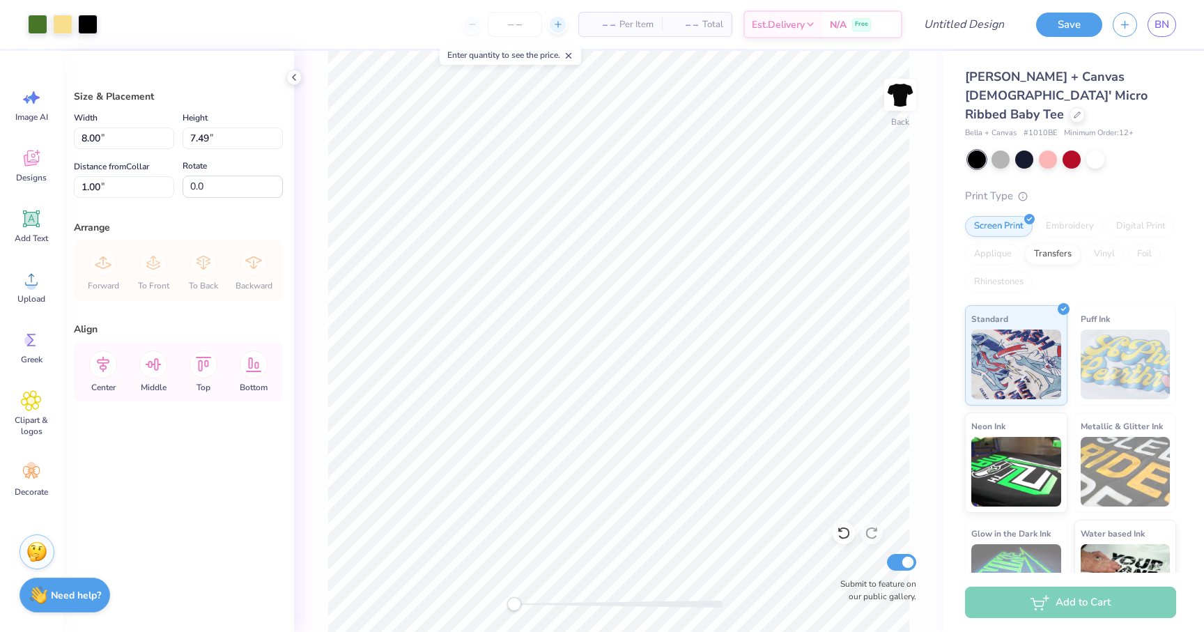
click at [553, 25] on icon at bounding box center [558, 25] width 10 height 10
type input "12"
